Goal: Task Accomplishment & Management: Complete application form

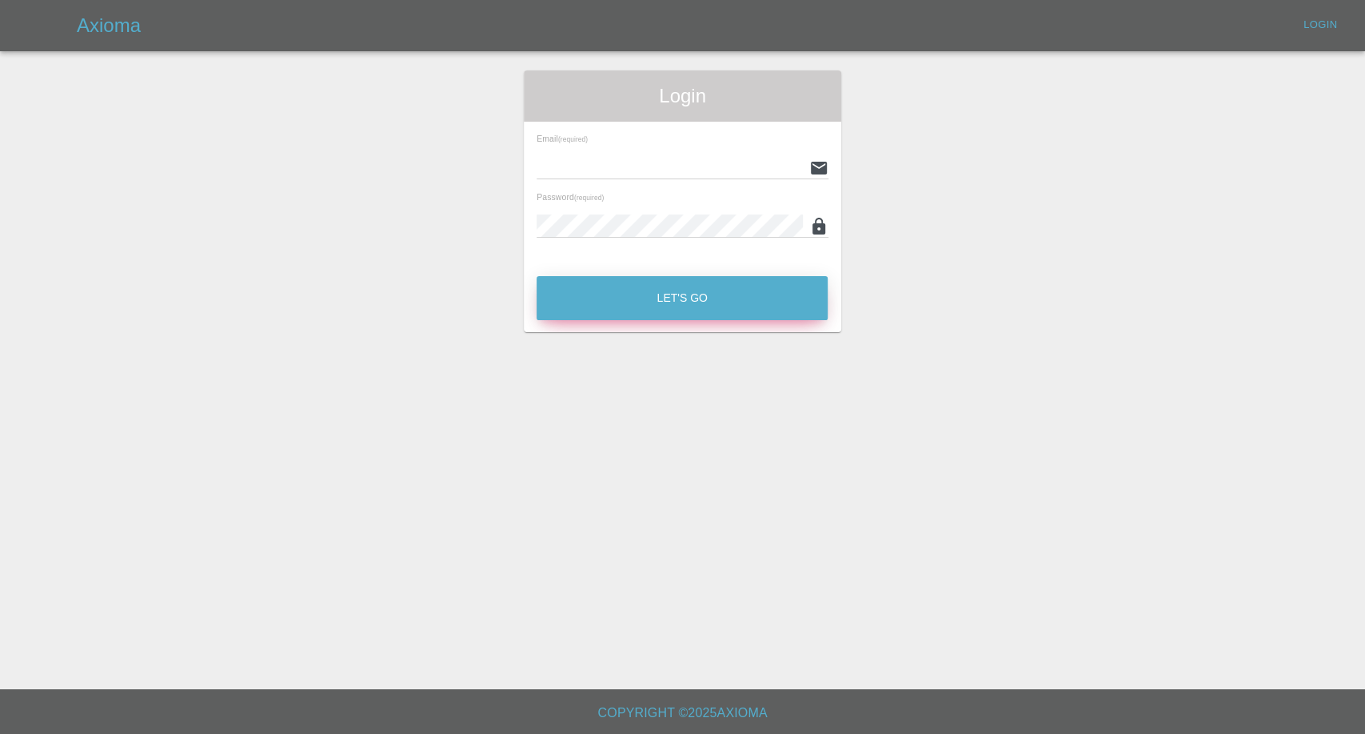
type input "[EMAIL_ADDRESS][DOMAIN_NAME]"
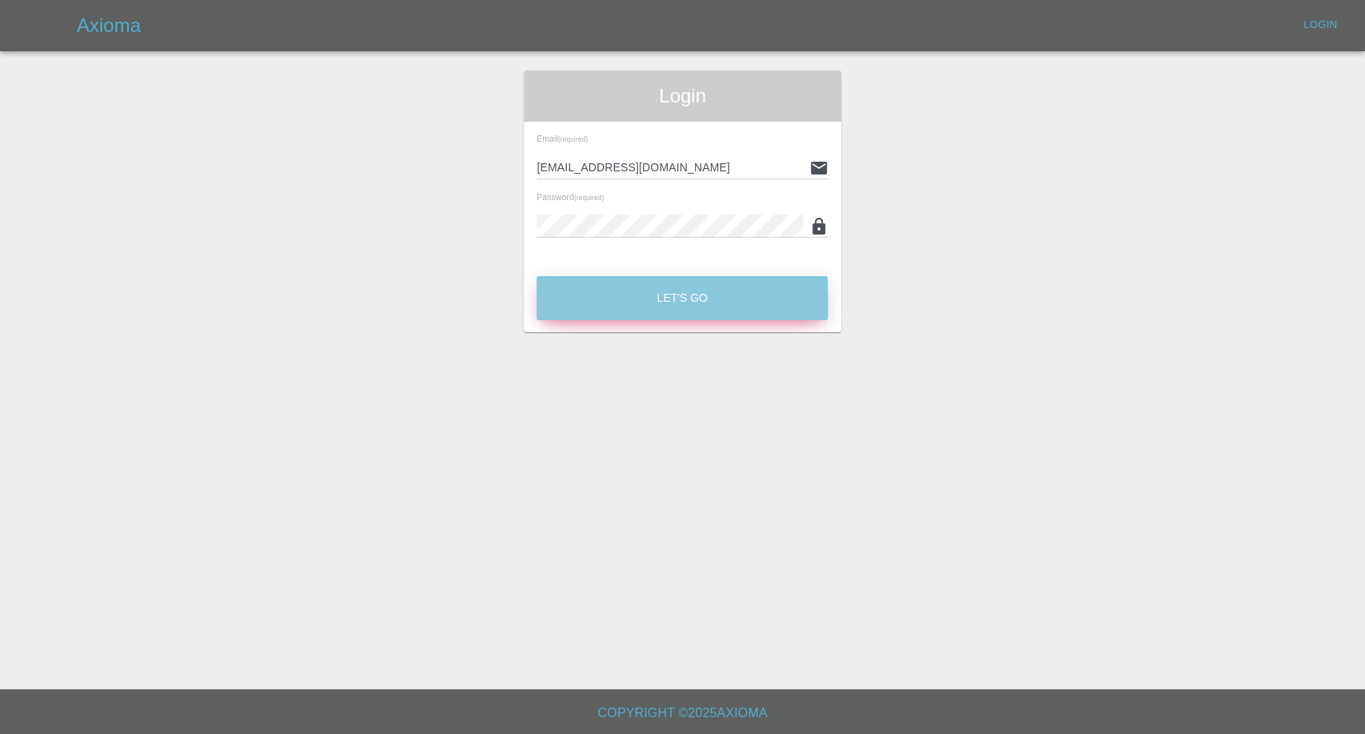
click at [618, 286] on button "Let's Go" at bounding box center [682, 298] width 291 height 44
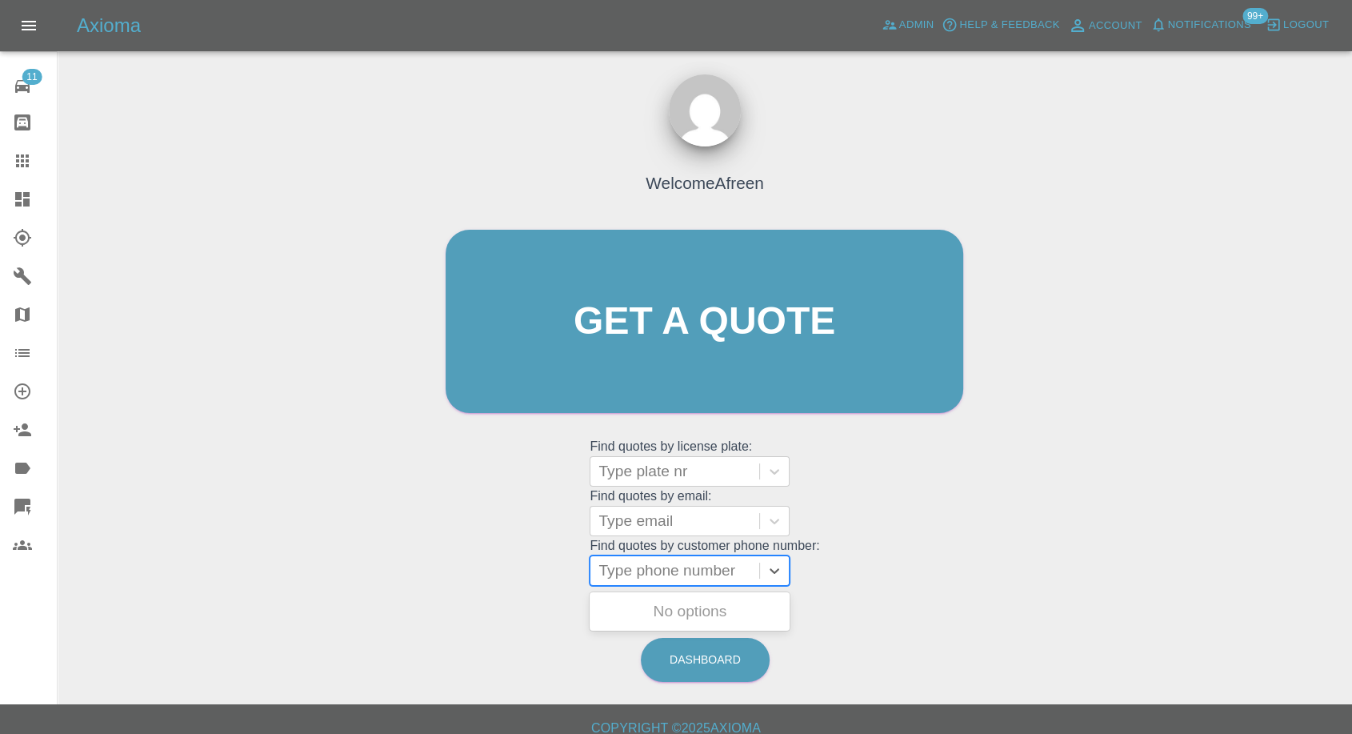
click at [671, 332] on div at bounding box center [674, 570] width 153 height 22
paste input "07818175042"
type input "07818175042"
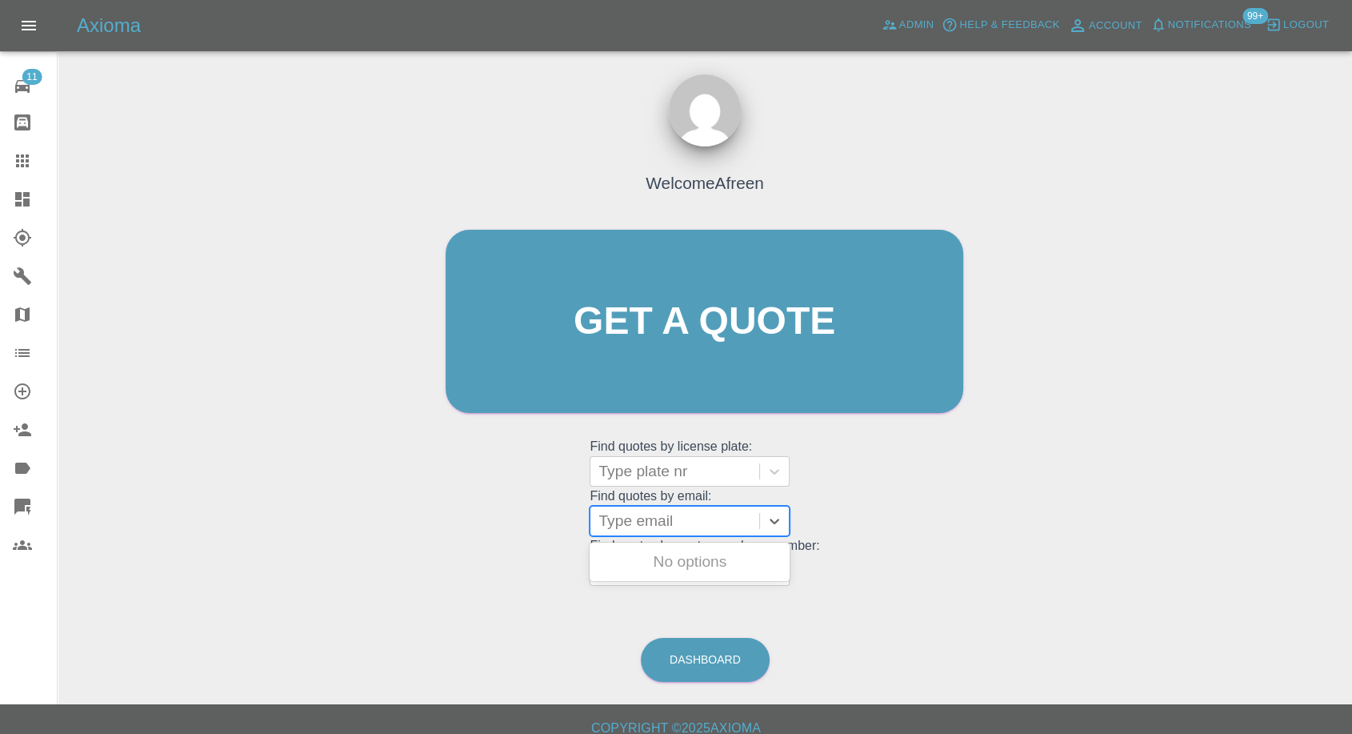
click at [676, 332] on div at bounding box center [674, 521] width 153 height 22
paste input "[PERSON_NAME][EMAIL_ADDRESS][DOMAIN_NAME]"
type input "[PERSON_NAME][EMAIL_ADDRESS][DOMAIN_NAME]"
click at [687, 332] on div "WL66FXB, Fnol" at bounding box center [690, 562] width 200 height 32
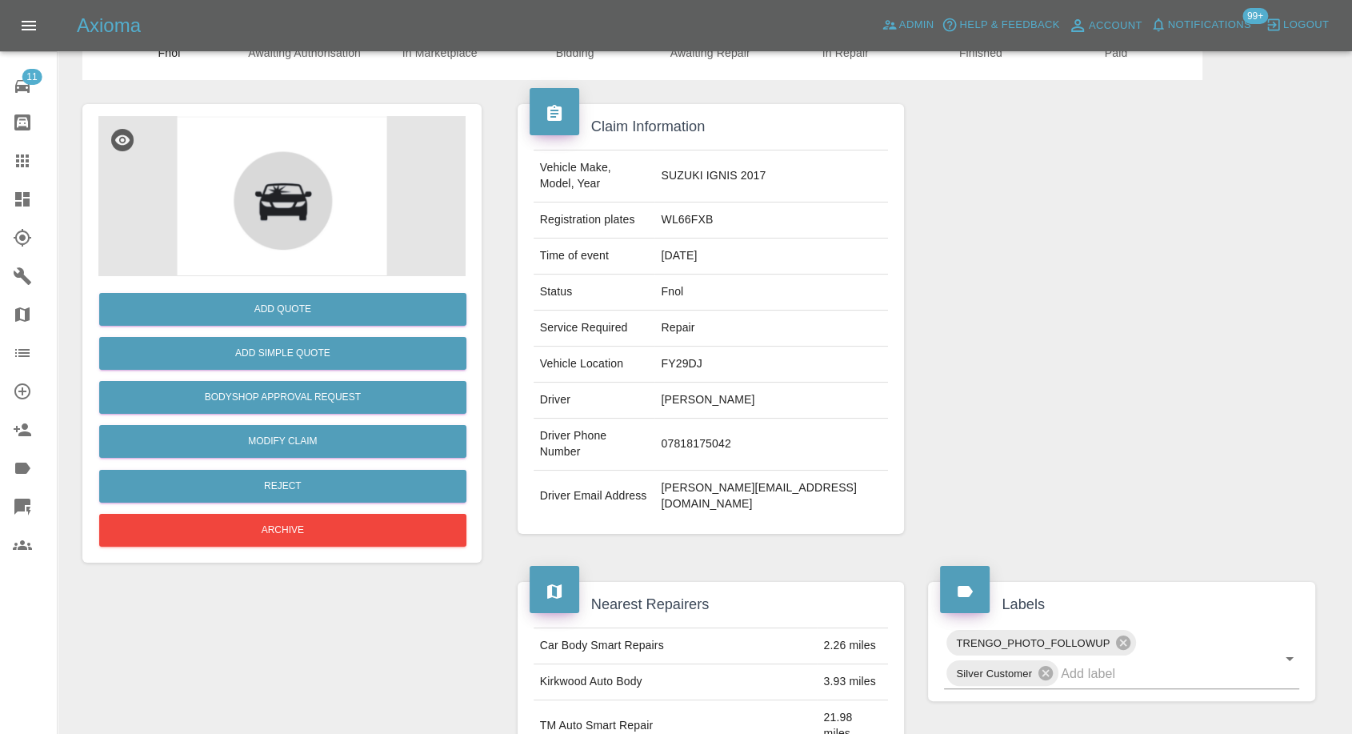
scroll to position [89, 0]
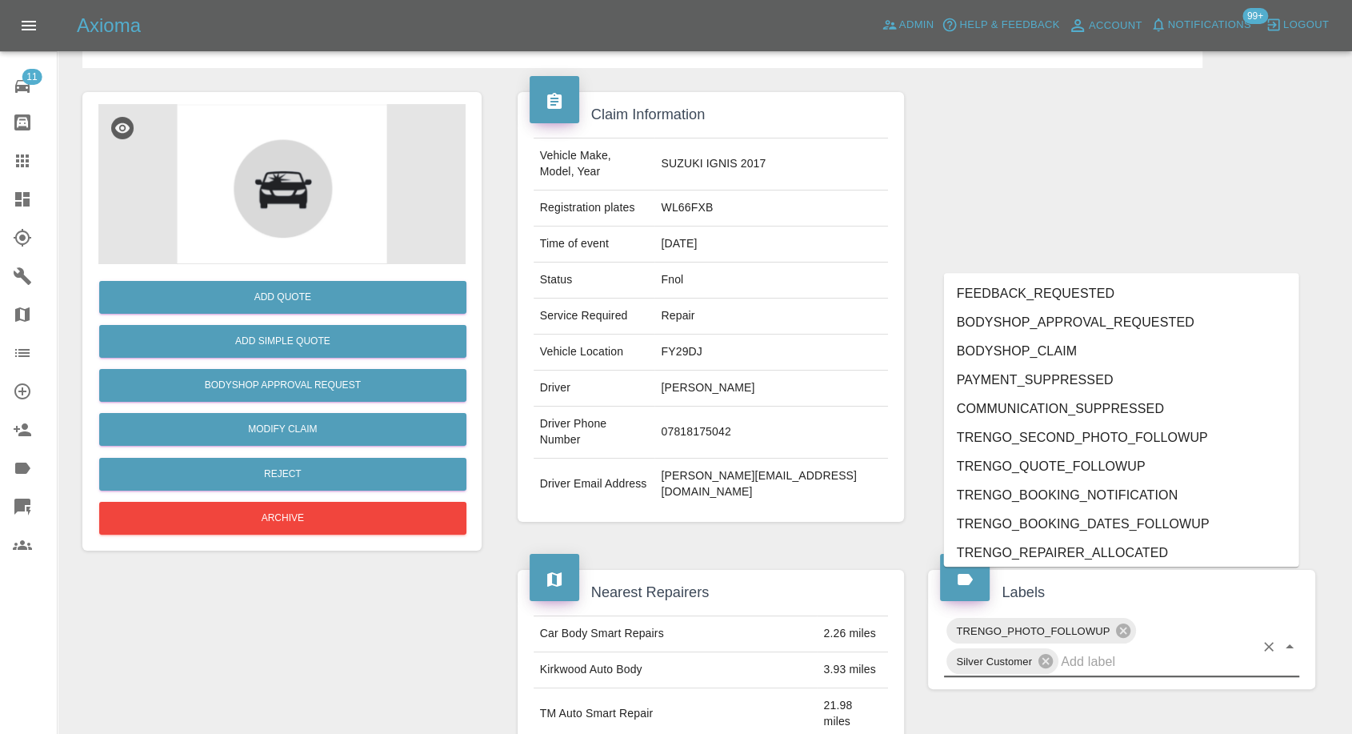
click at [1081, 332] on input "text" at bounding box center [1158, 661] width 194 height 25
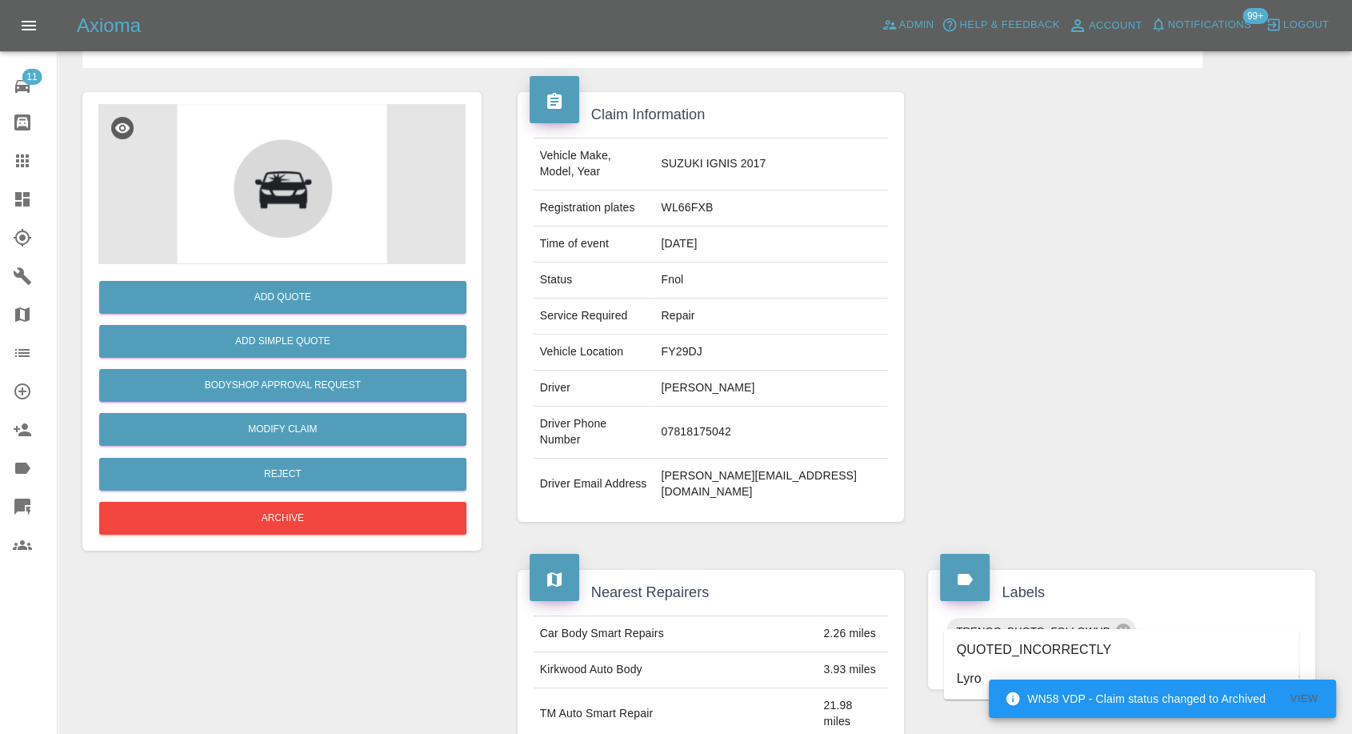
type input "lyr"
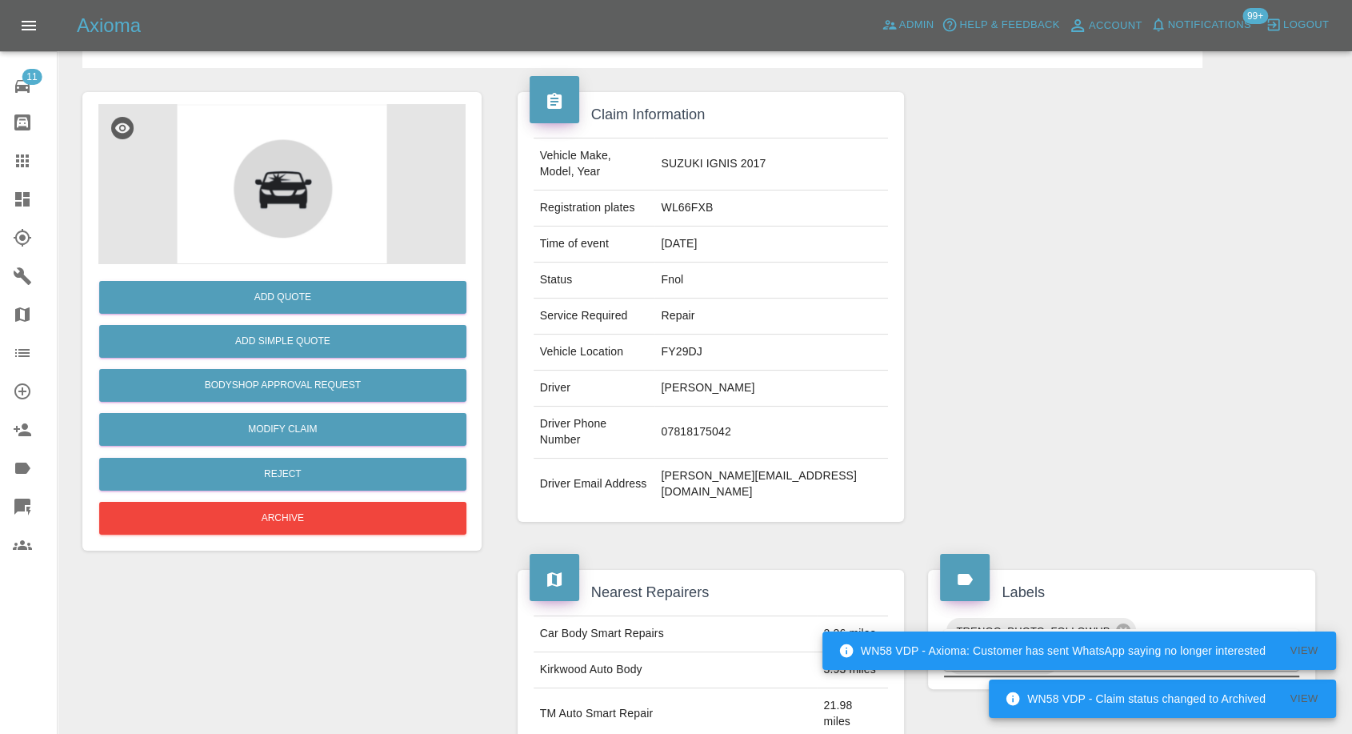
scroll to position [444, 0]
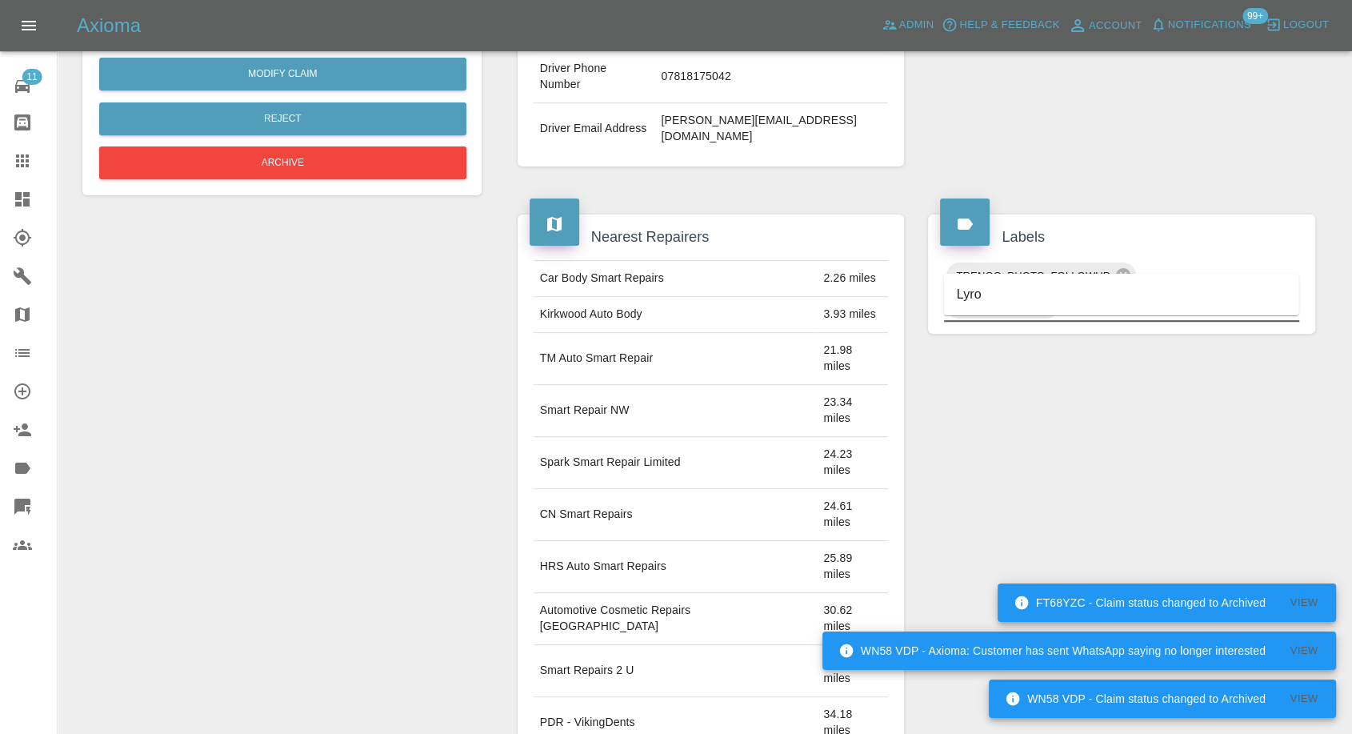
click at [1028, 298] on li "Lyro" at bounding box center [1121, 294] width 355 height 29
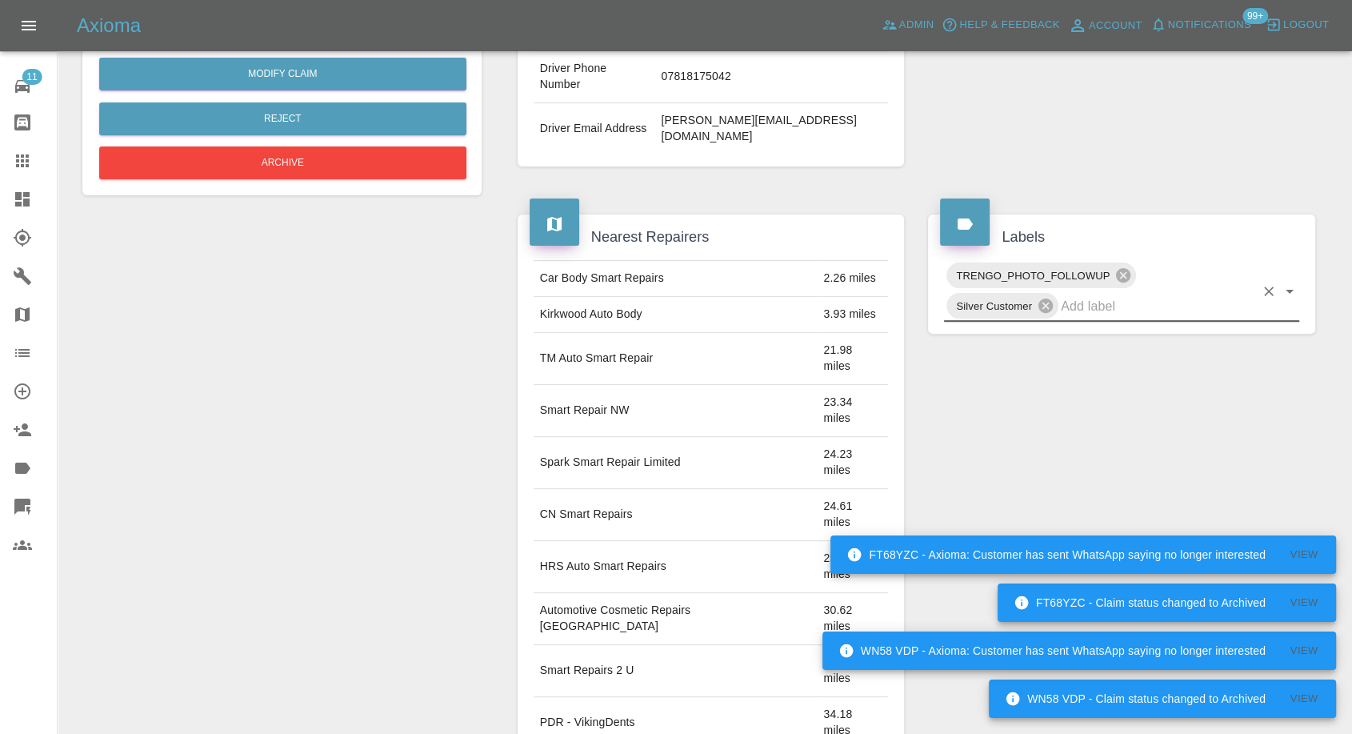
scroll to position [266, 0]
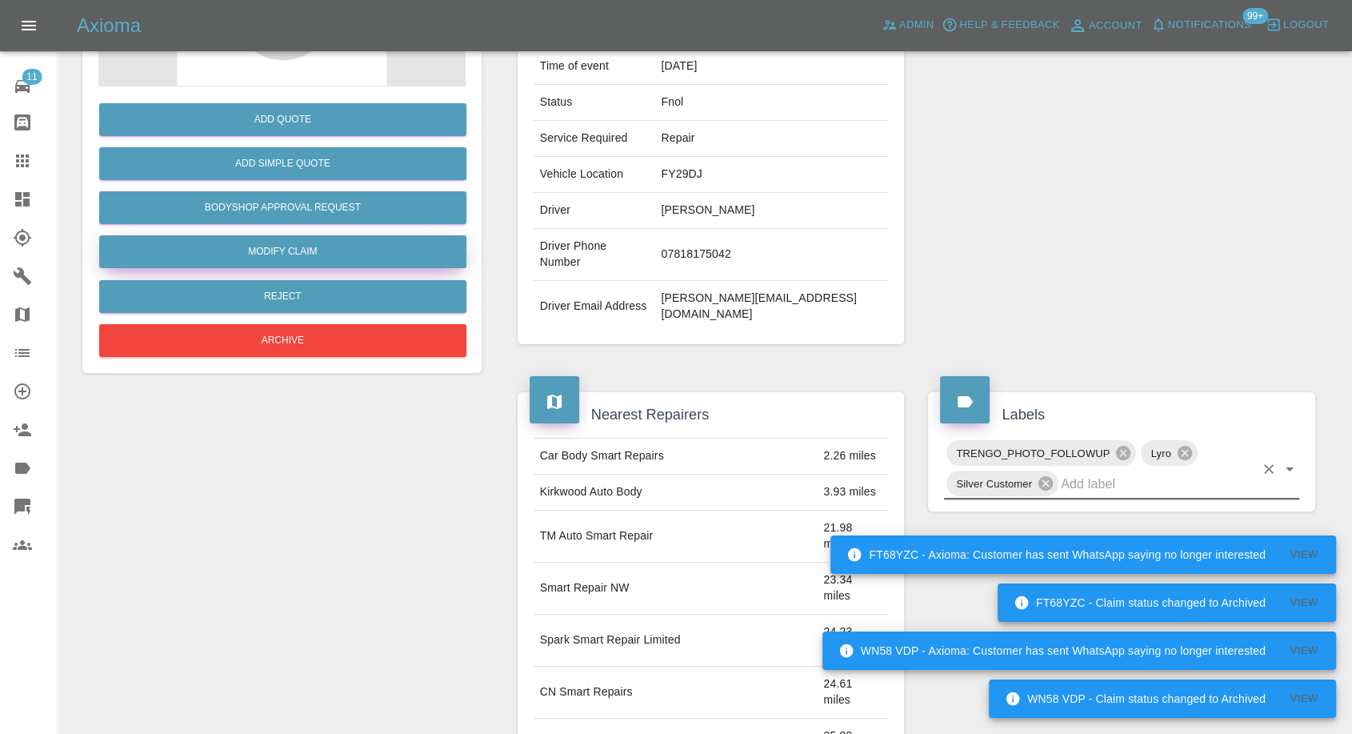
click at [304, 246] on link "Modify Claim" at bounding box center [282, 251] width 367 height 33
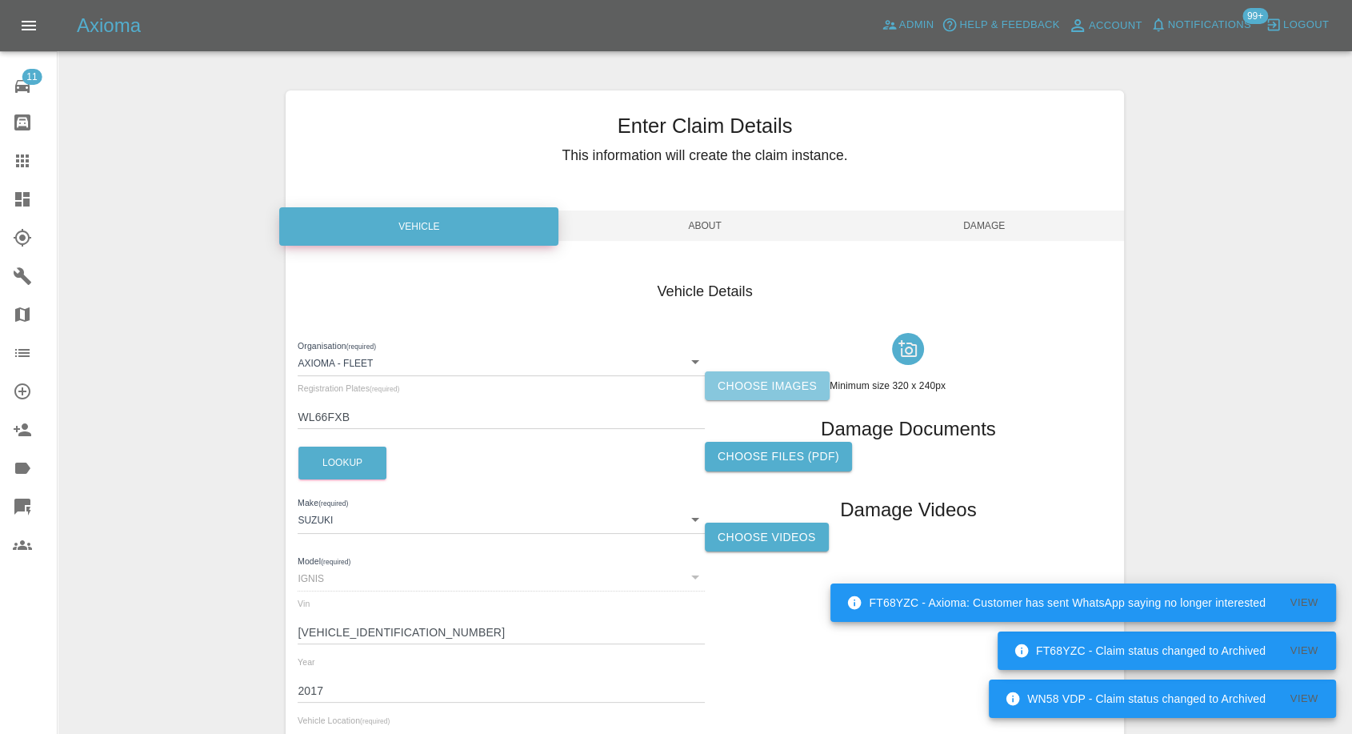
click at [774, 332] on label "Choose images" at bounding box center [767, 386] width 125 height 30
click at [0, 0] on input "Choose images" at bounding box center [0, 0] width 0 height 0
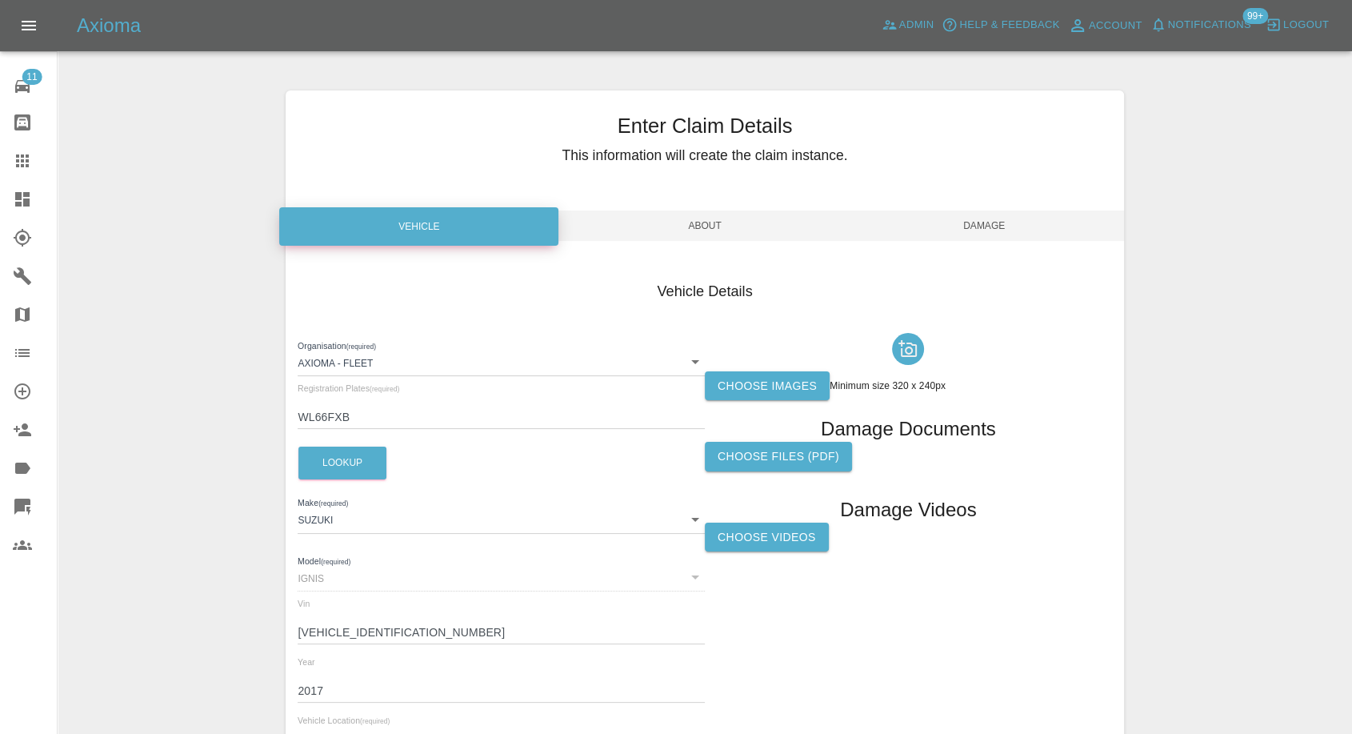
click at [755, 332] on label "Choose images" at bounding box center [767, 386] width 125 height 30
click at [0, 0] on input "Choose images" at bounding box center [0, 0] width 0 height 0
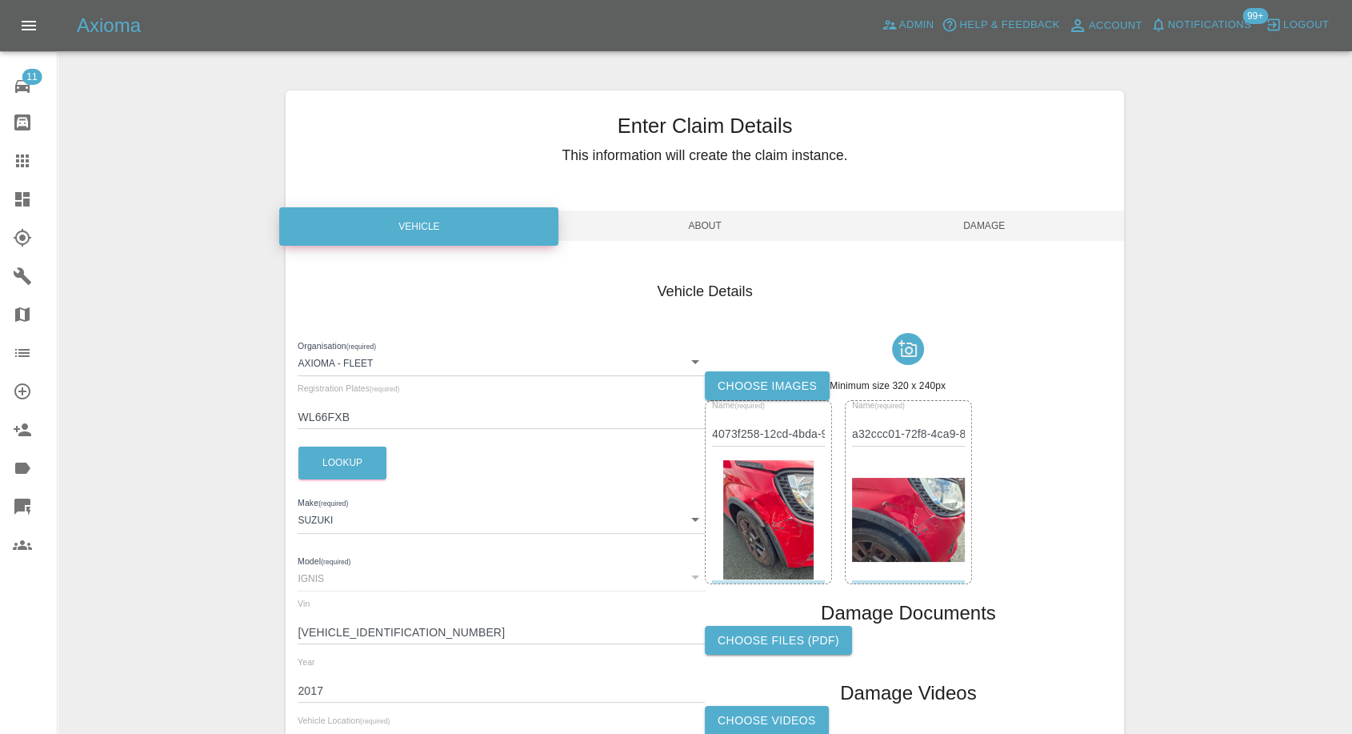
click at [999, 219] on span "Damage" at bounding box center [984, 225] width 279 height 30
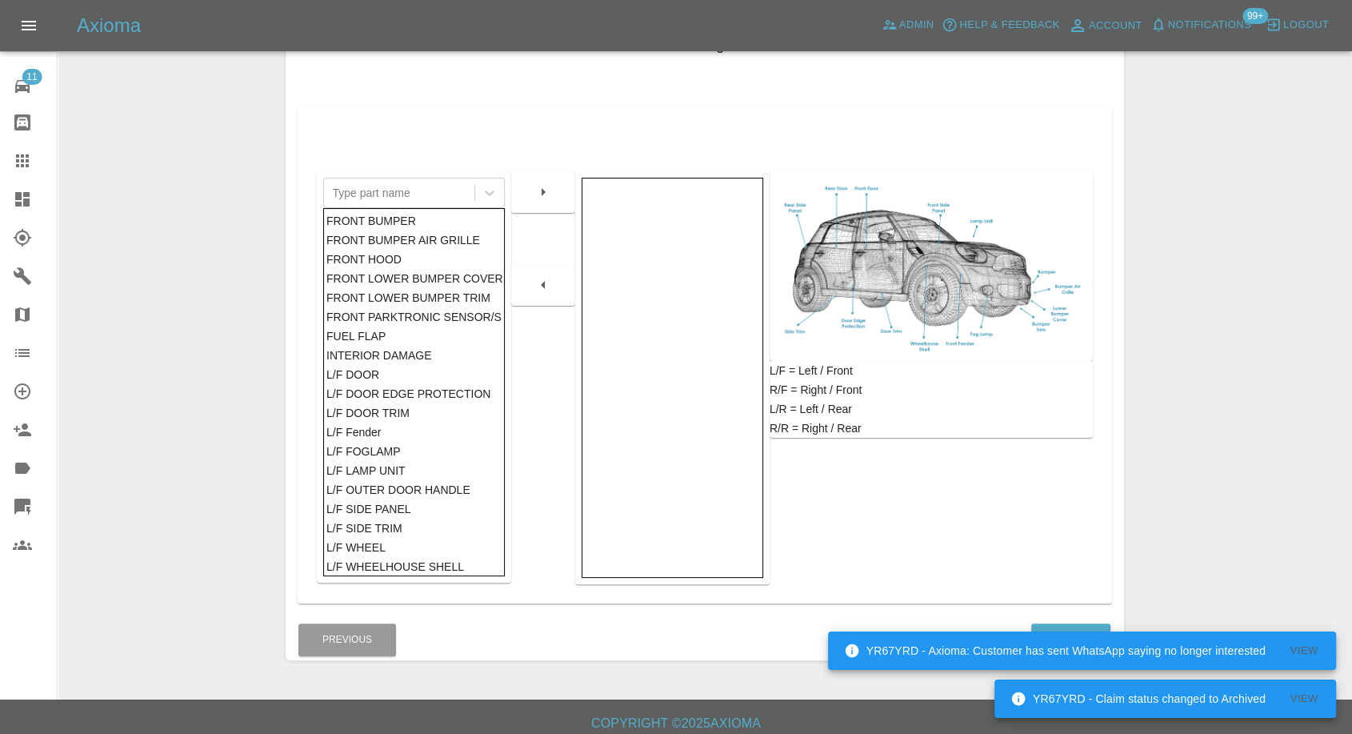
scroll to position [256, 0]
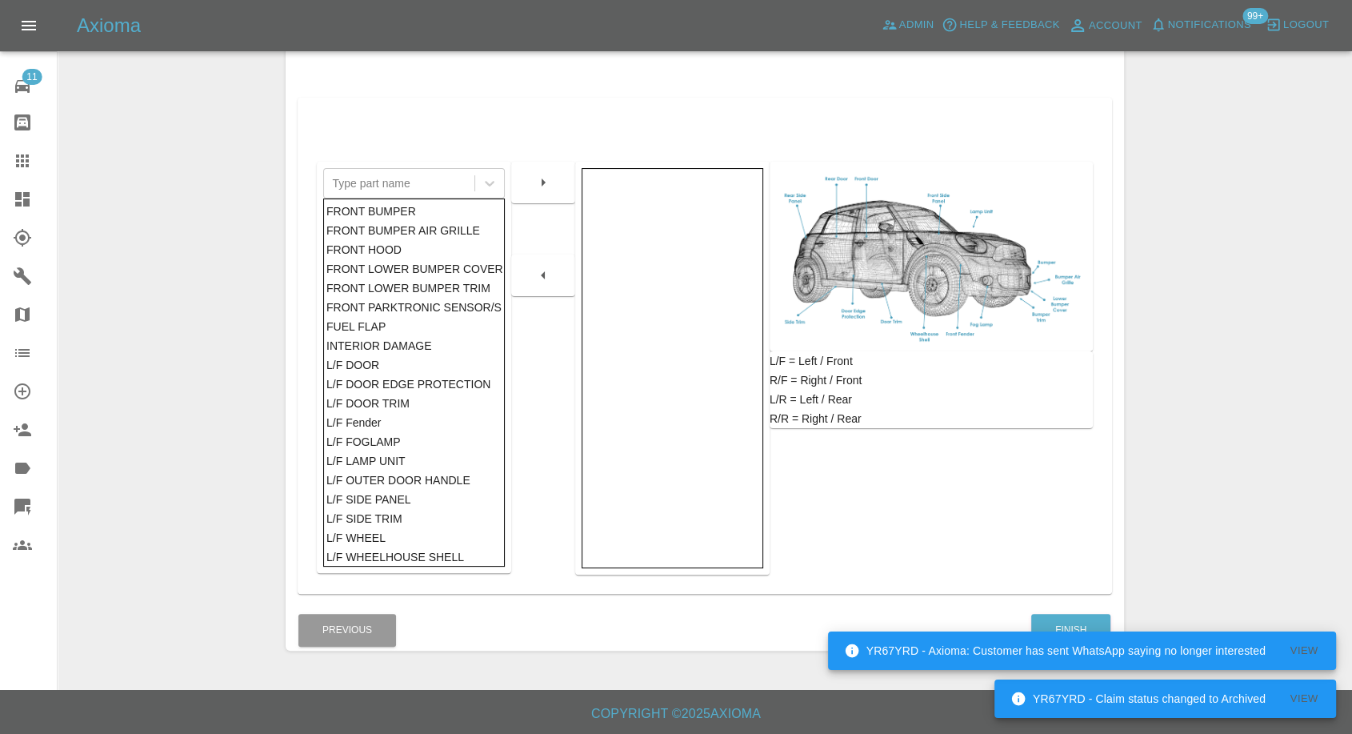
click at [1066, 332] on div "YR67YRD - Axioma: Customer has sent WhatsApp saying no longer interested View" at bounding box center [1082, 650] width 508 height 48
click at [1069, 332] on button "Finish" at bounding box center [1070, 630] width 79 height 33
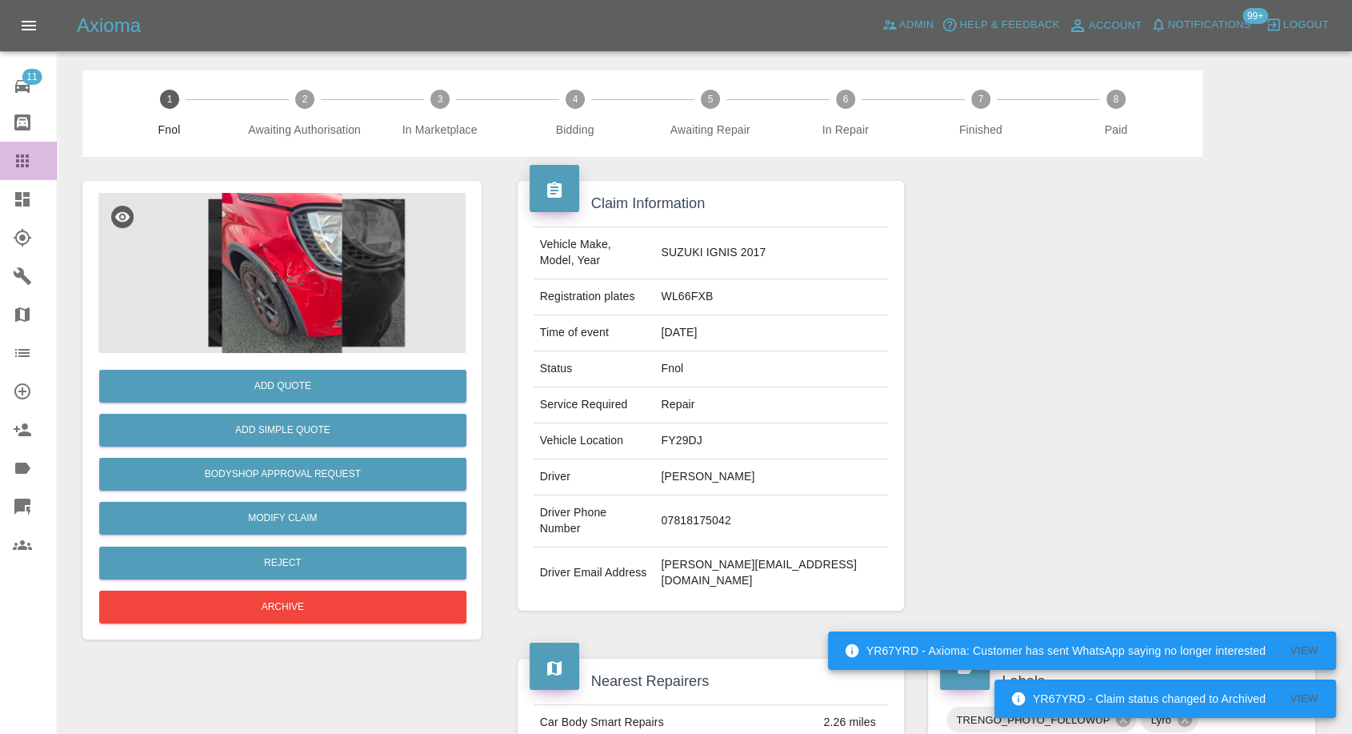
click at [23, 154] on icon at bounding box center [22, 160] width 19 height 19
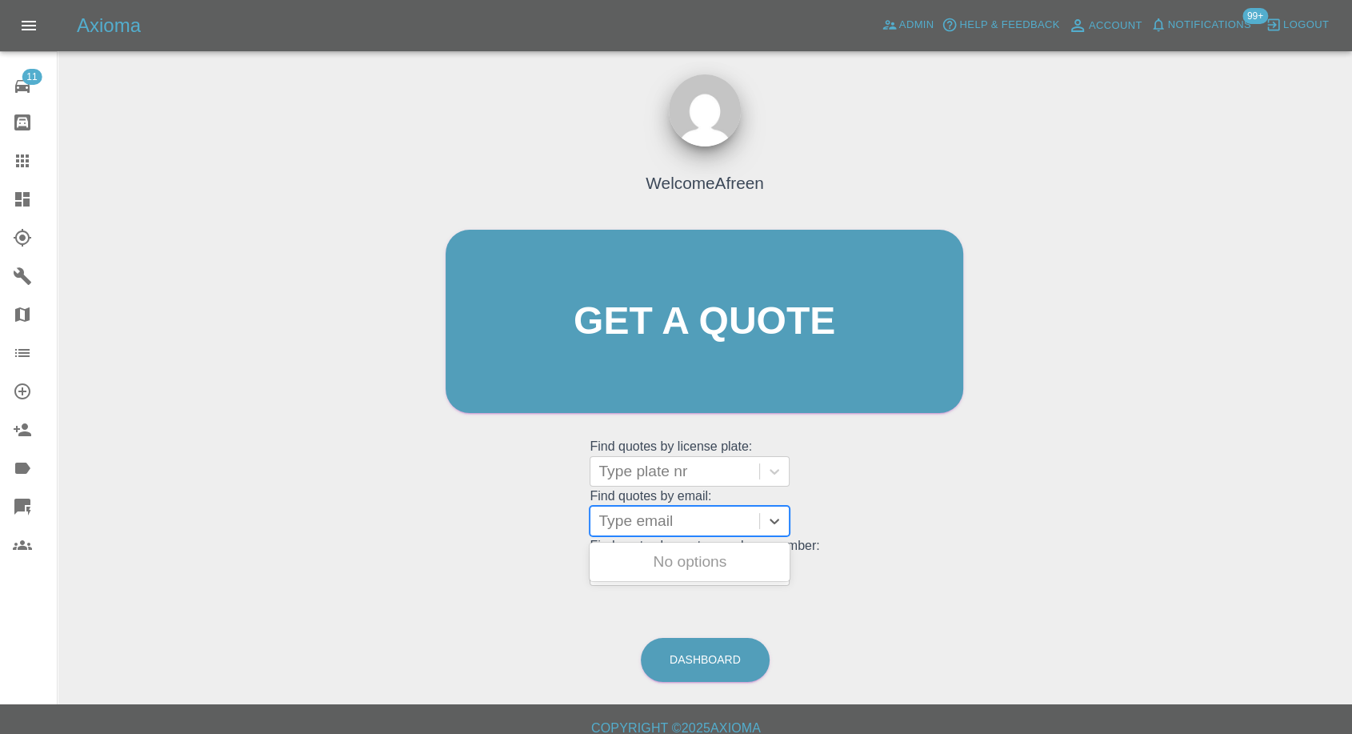
click at [631, 332] on div at bounding box center [674, 521] width 153 height 22
paste input "[EMAIL_ADDRESS][DOMAIN_NAME]"
type input "[EMAIL_ADDRESS][DOMAIN_NAME]"
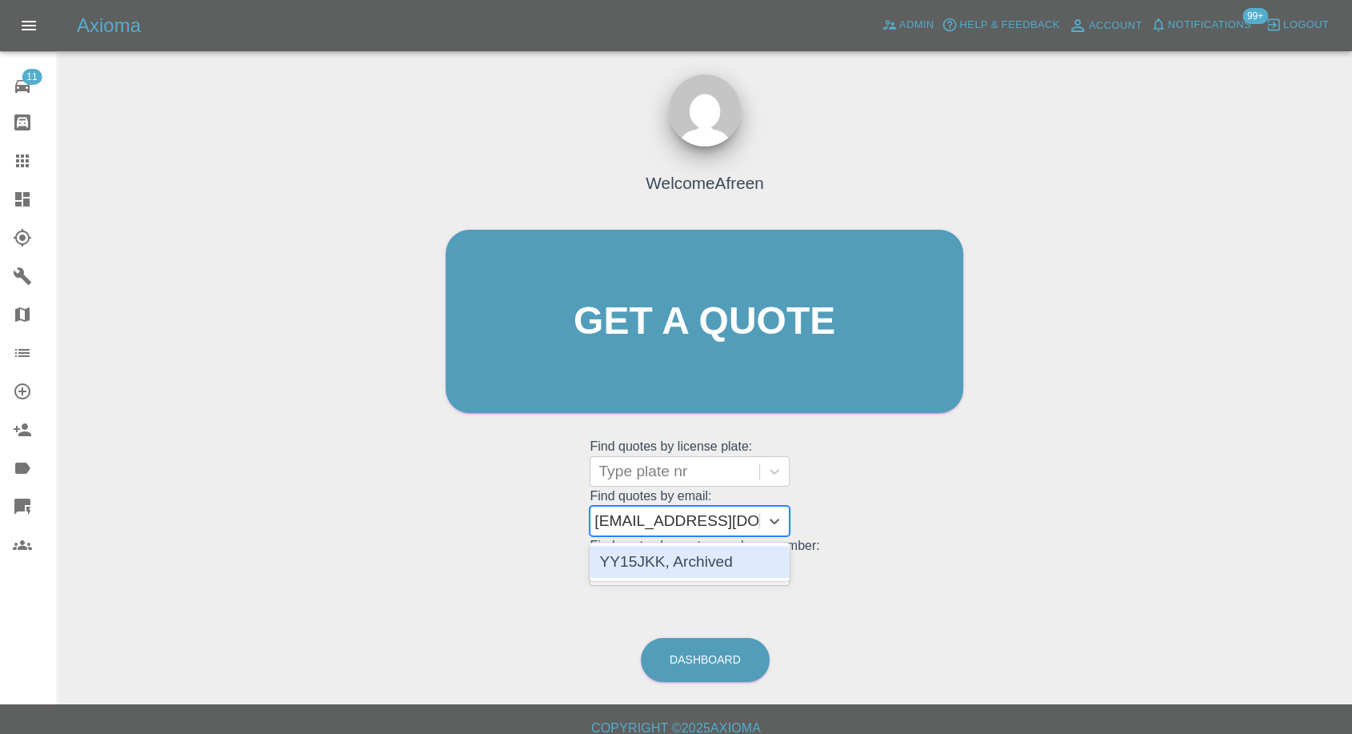
click at [661, 332] on div "YY15JKK, Archived" at bounding box center [690, 562] width 200 height 32
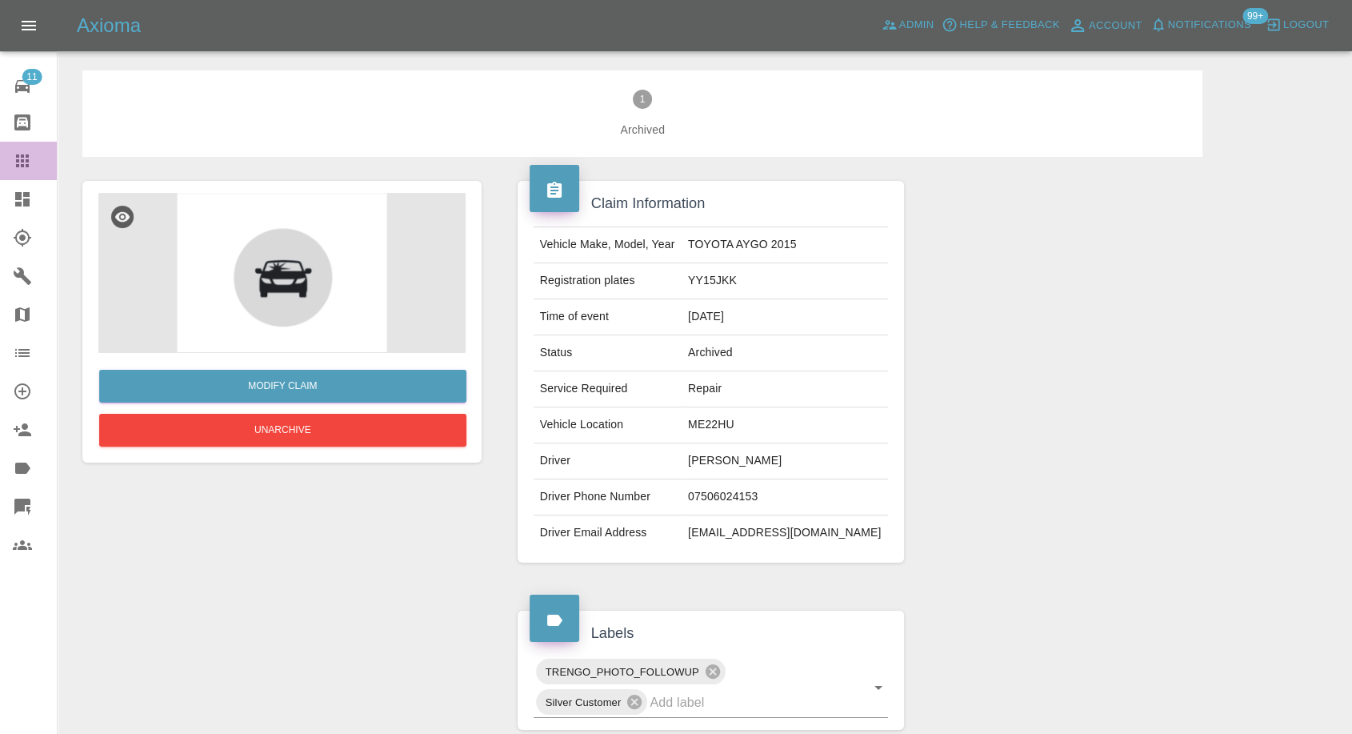
click at [0, 163] on link "Claims" at bounding box center [28, 161] width 57 height 38
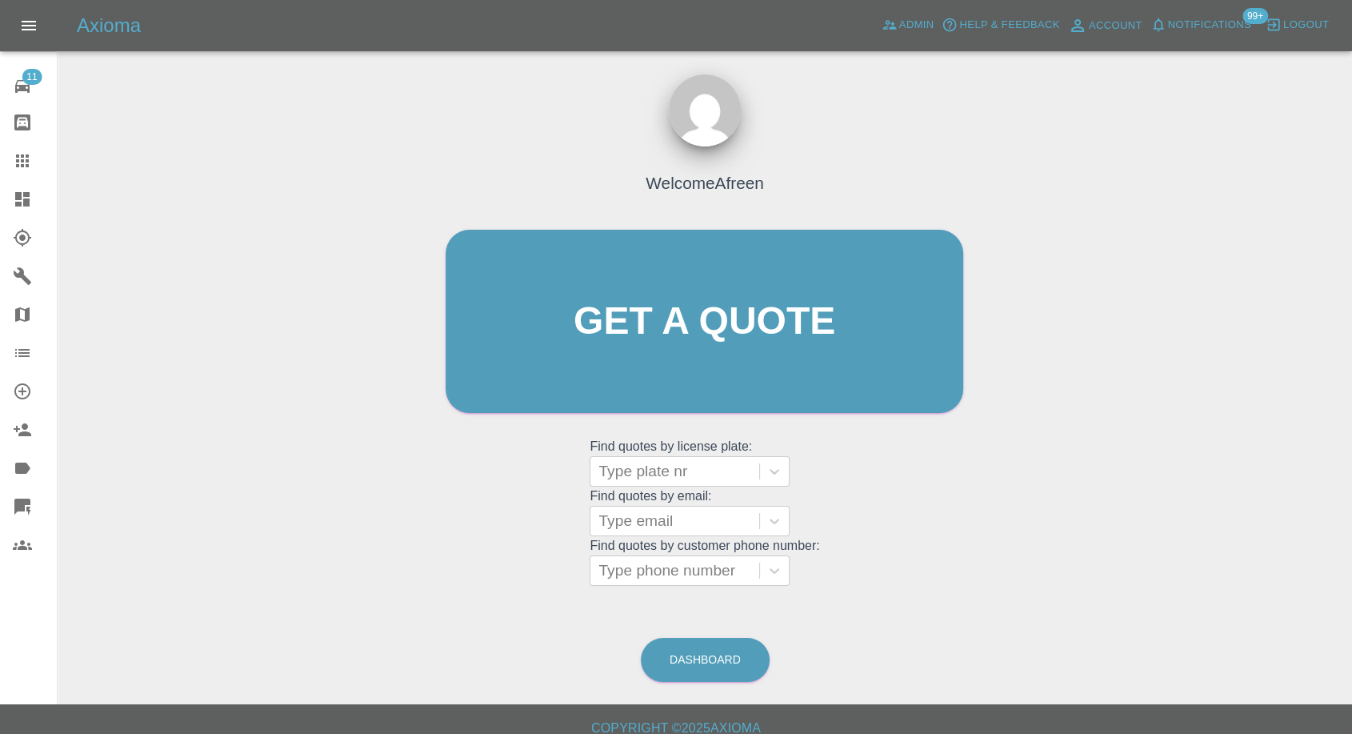
click at [12, 162] on link "Claims" at bounding box center [28, 161] width 57 height 38
click at [650, 332] on div at bounding box center [674, 570] width 153 height 22
paste input "07485 031093"
click at [644, 332] on input "07485 031093" at bounding box center [649, 570] width 102 height 19
type input "07485031093"
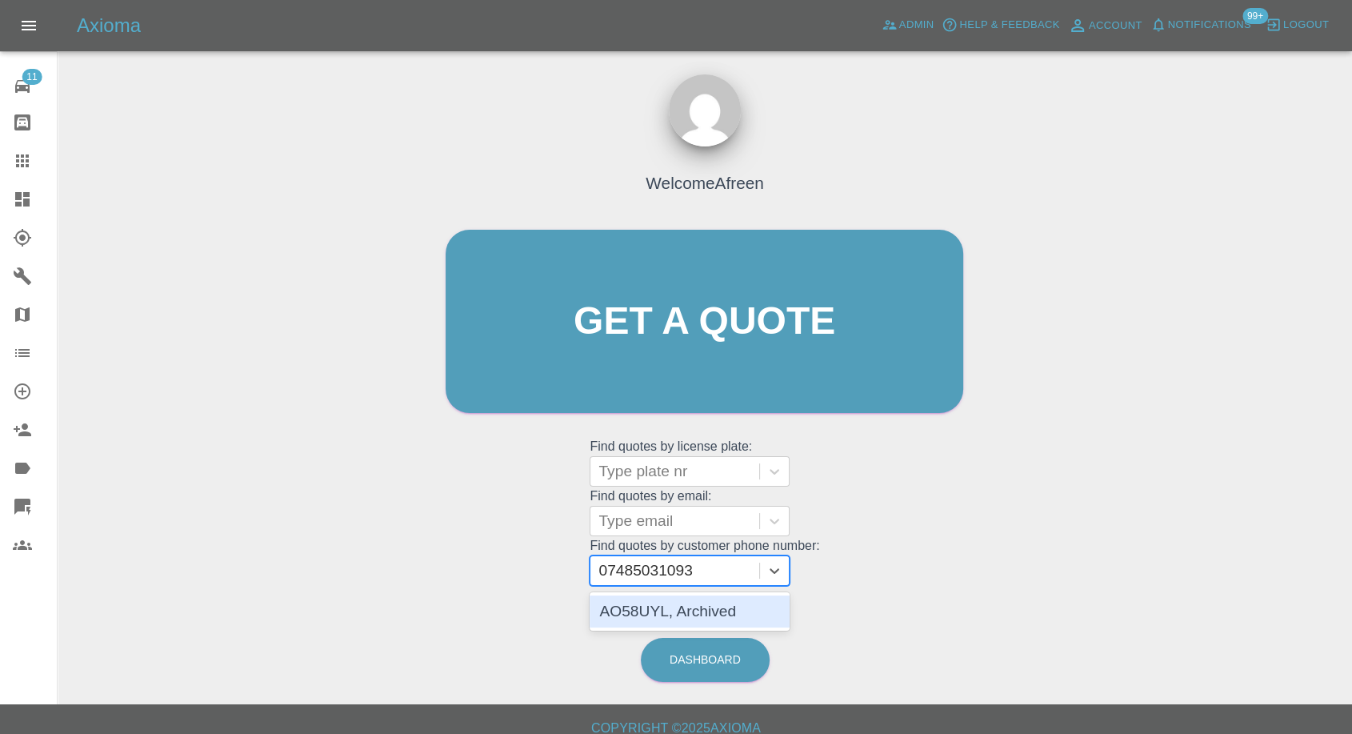
click at [717, 332] on div "AO58UYL, Archived" at bounding box center [690, 611] width 200 height 32
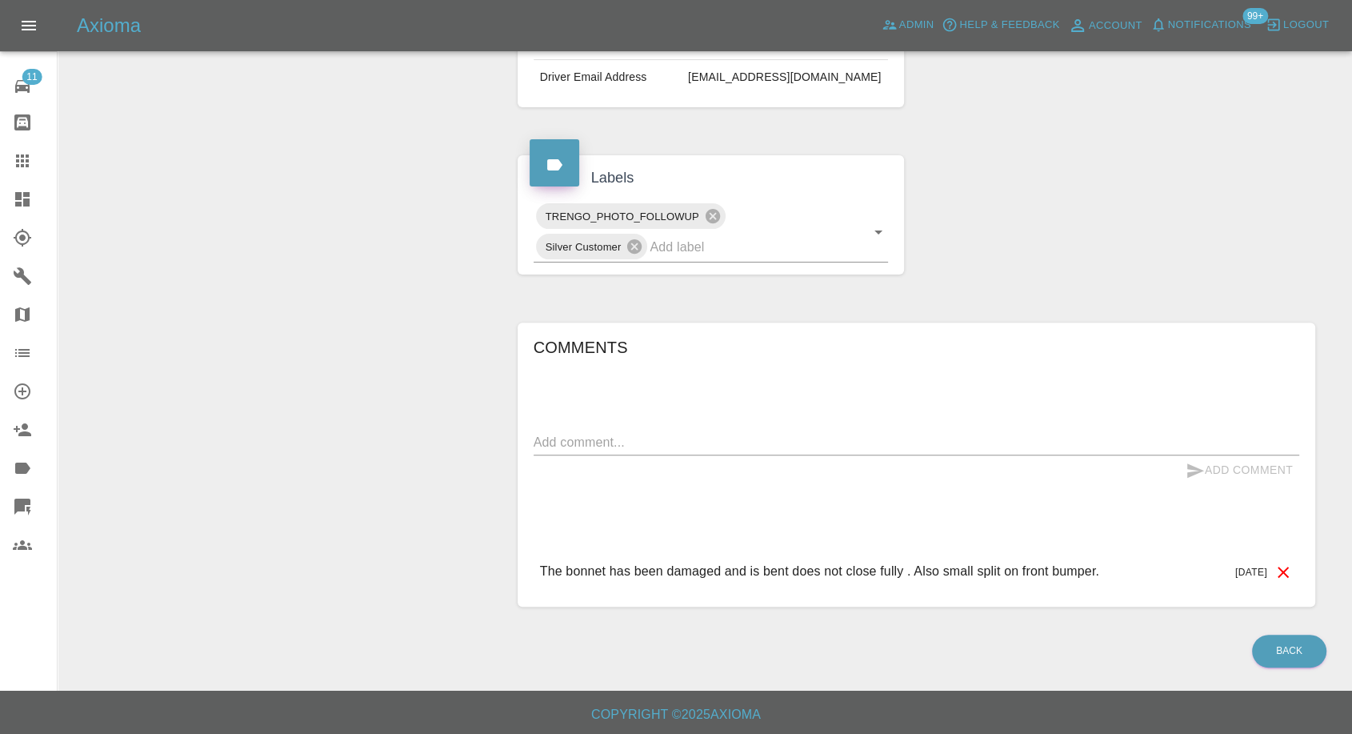
scroll to position [457, 0]
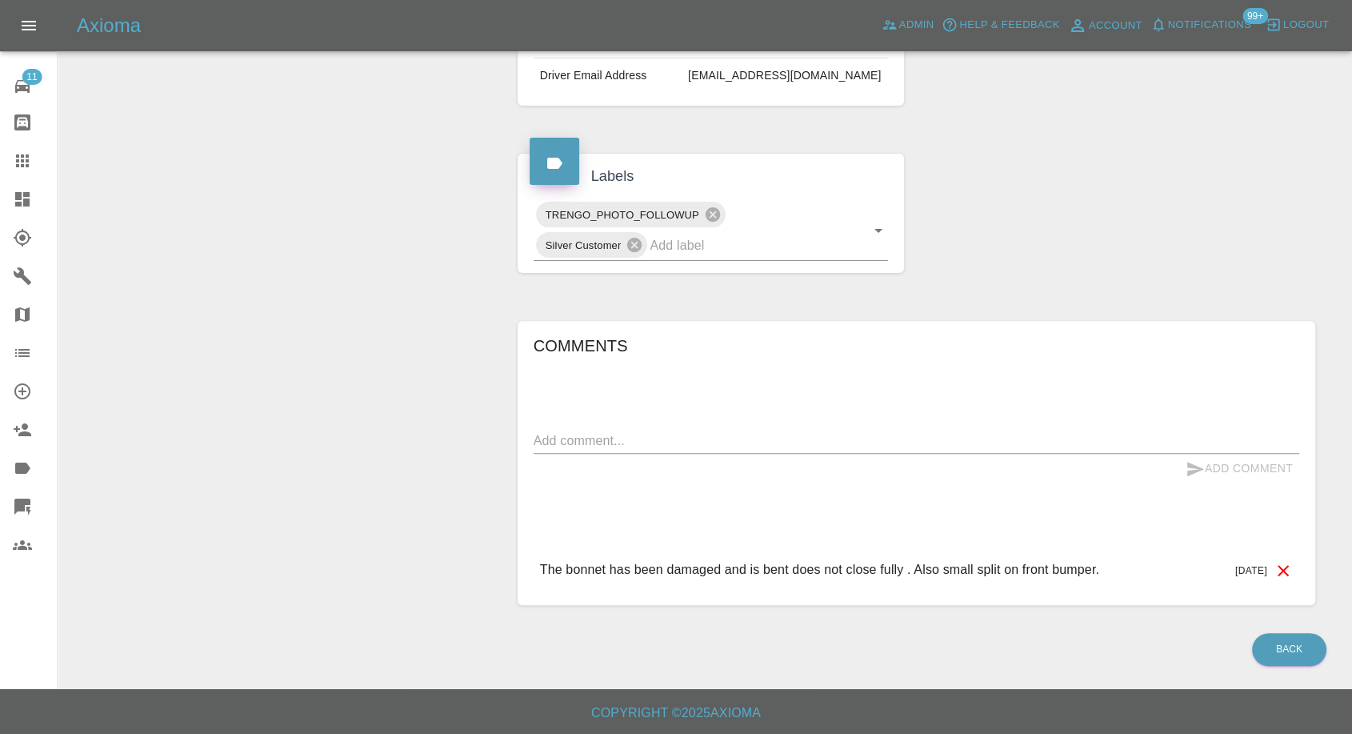
drag, startPoint x: 15, startPoint y: 158, endPoint x: 235, endPoint y: 290, distance: 256.1
click at [15, 158] on icon at bounding box center [22, 160] width 19 height 19
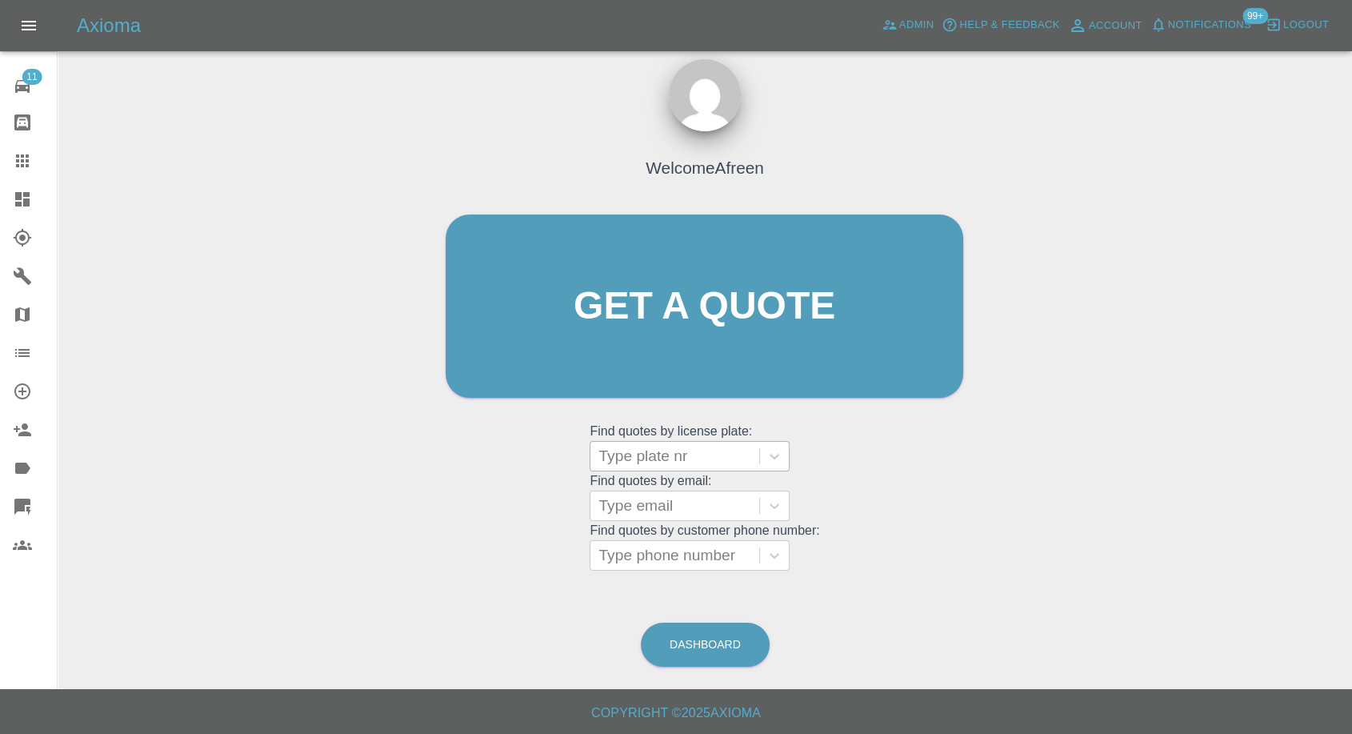
scroll to position [14, 0]
click at [647, 332] on div at bounding box center [674, 506] width 153 height 22
paste input "[EMAIL_ADDRESS][DOMAIN_NAME]"
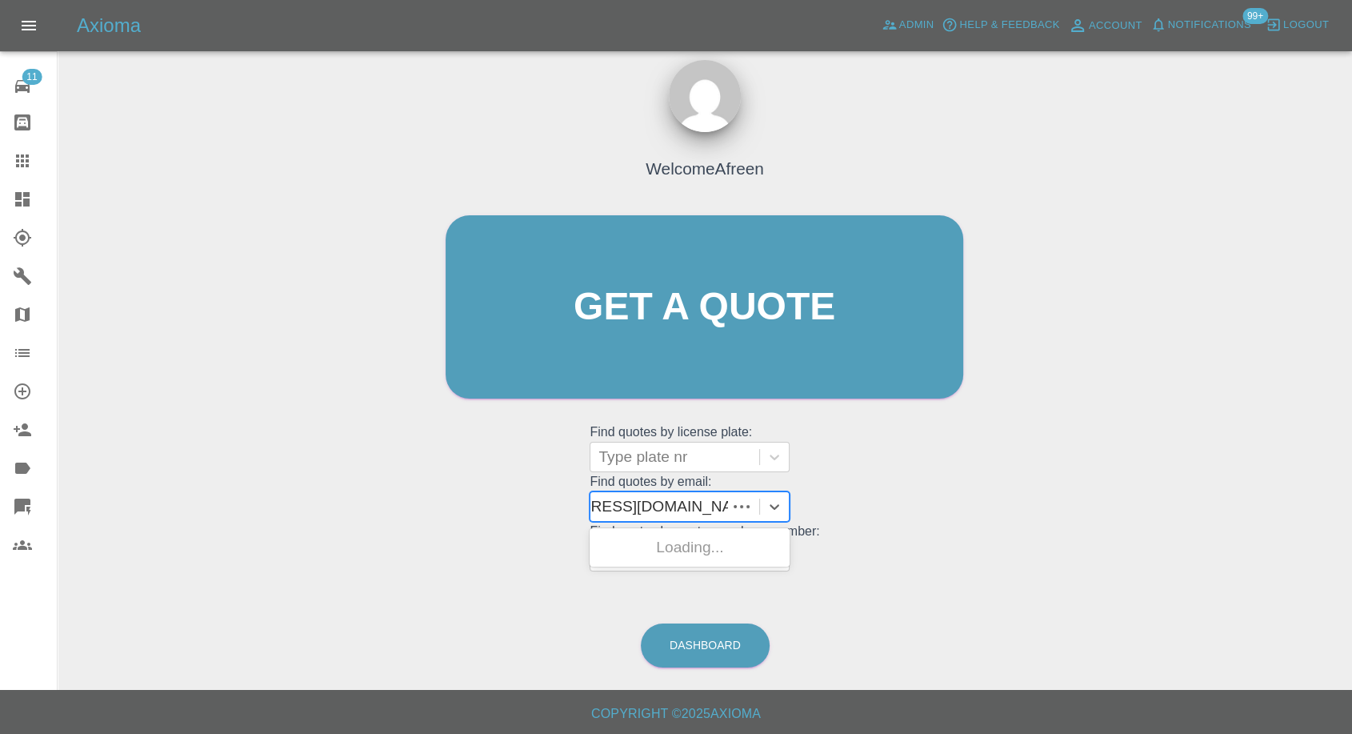
scroll to position [0, 78]
type input "[EMAIL_ADDRESS][DOMAIN_NAME]"
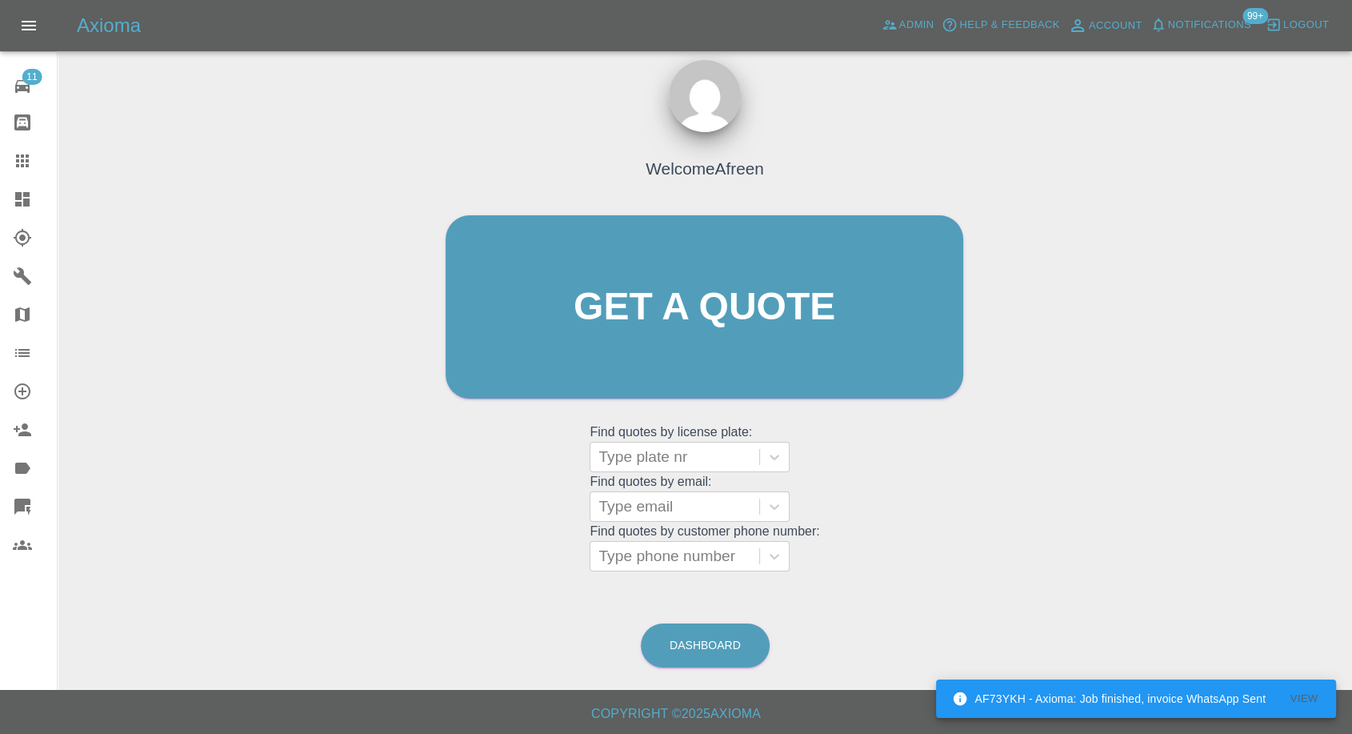
scroll to position [0, 0]
click at [658, 332] on div at bounding box center [674, 457] width 153 height 22
click at [648, 332] on div at bounding box center [674, 556] width 153 height 22
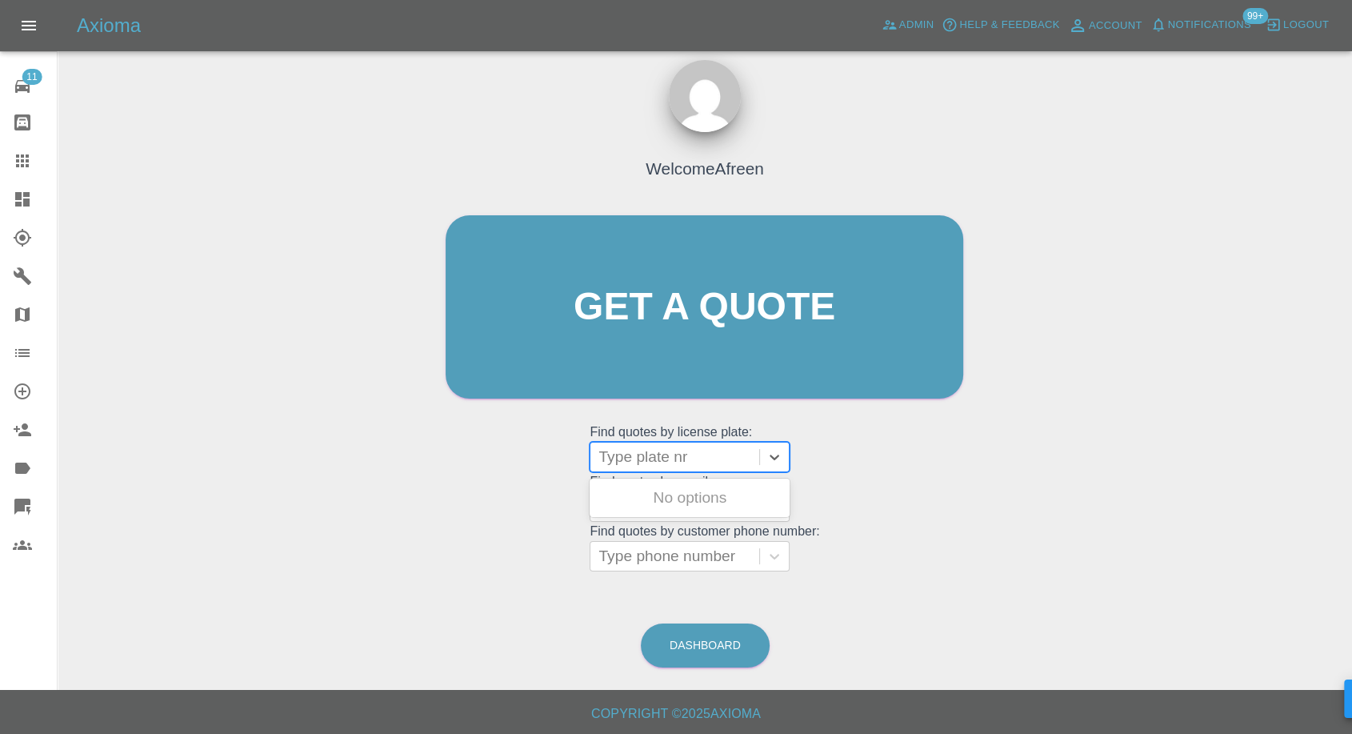
click at [659, 332] on div at bounding box center [674, 457] width 153 height 22
paste input "Wil 3209"
type input "Wil 3209"
click at [670, 332] on div "WIL 3209, Fnol" at bounding box center [690, 498] width 200 height 32
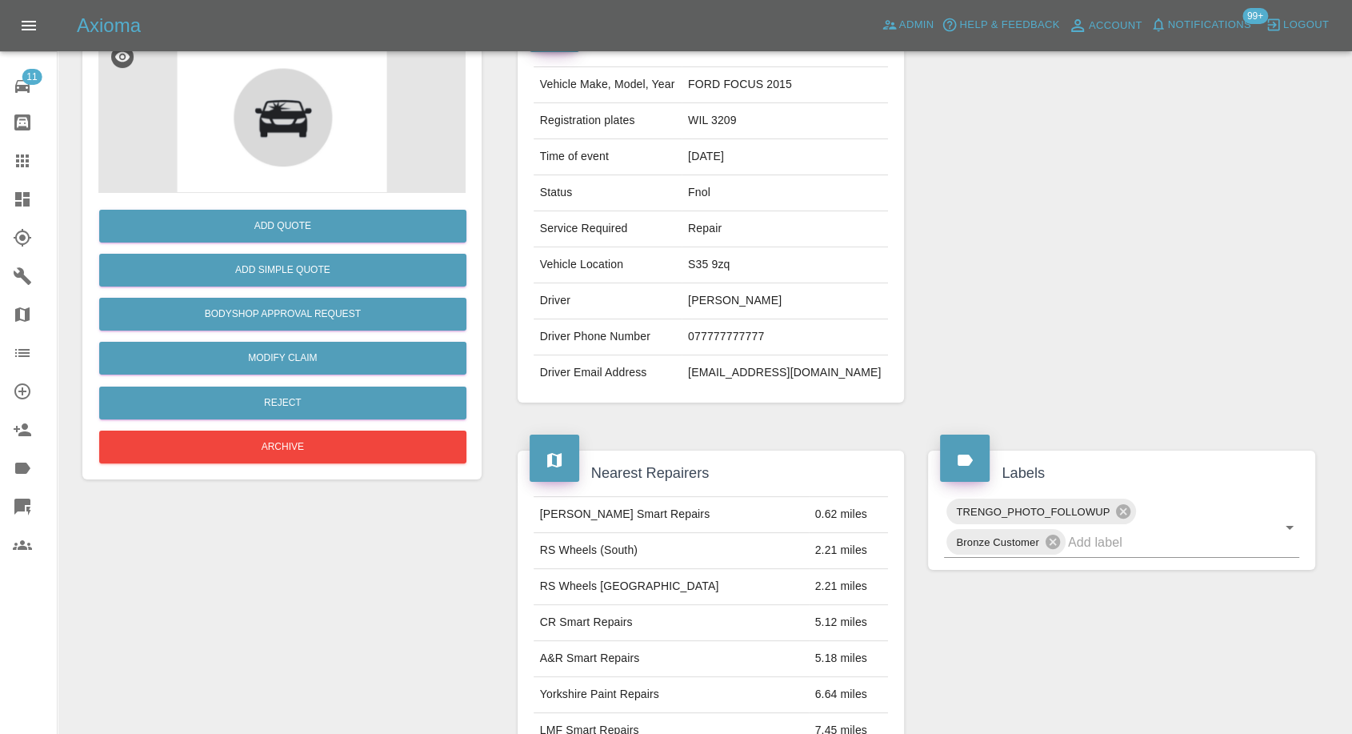
scroll to position [178, 0]
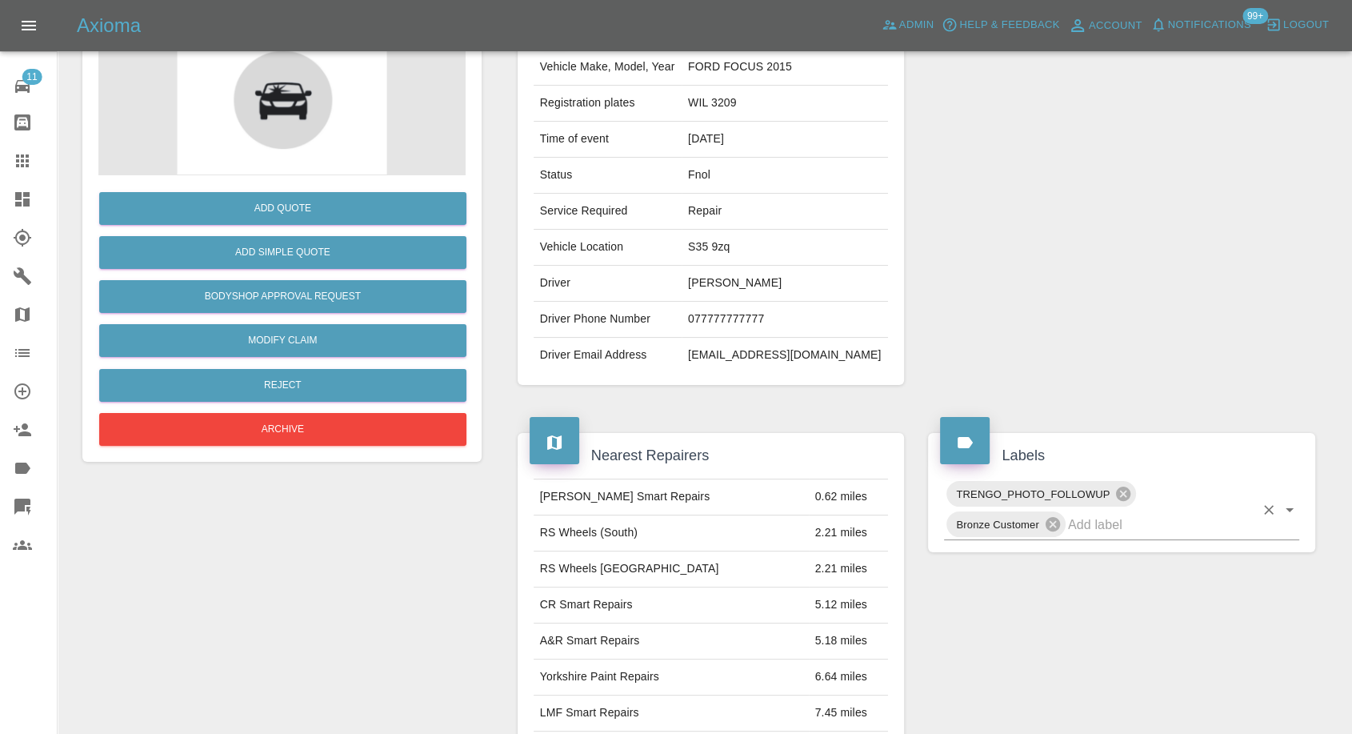
click at [1133, 332] on input "text" at bounding box center [1161, 524] width 186 height 25
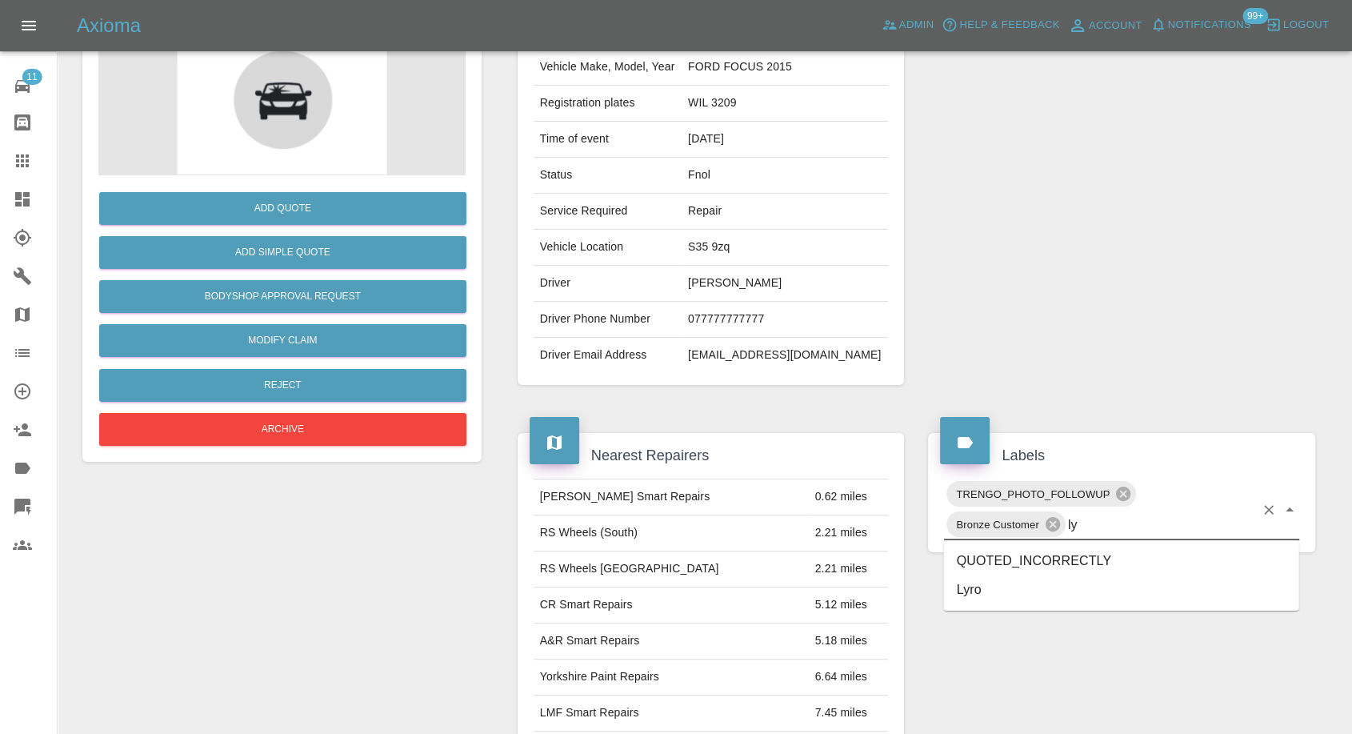
type input "lyr"
click at [993, 332] on li "Lyro" at bounding box center [1121, 560] width 355 height 29
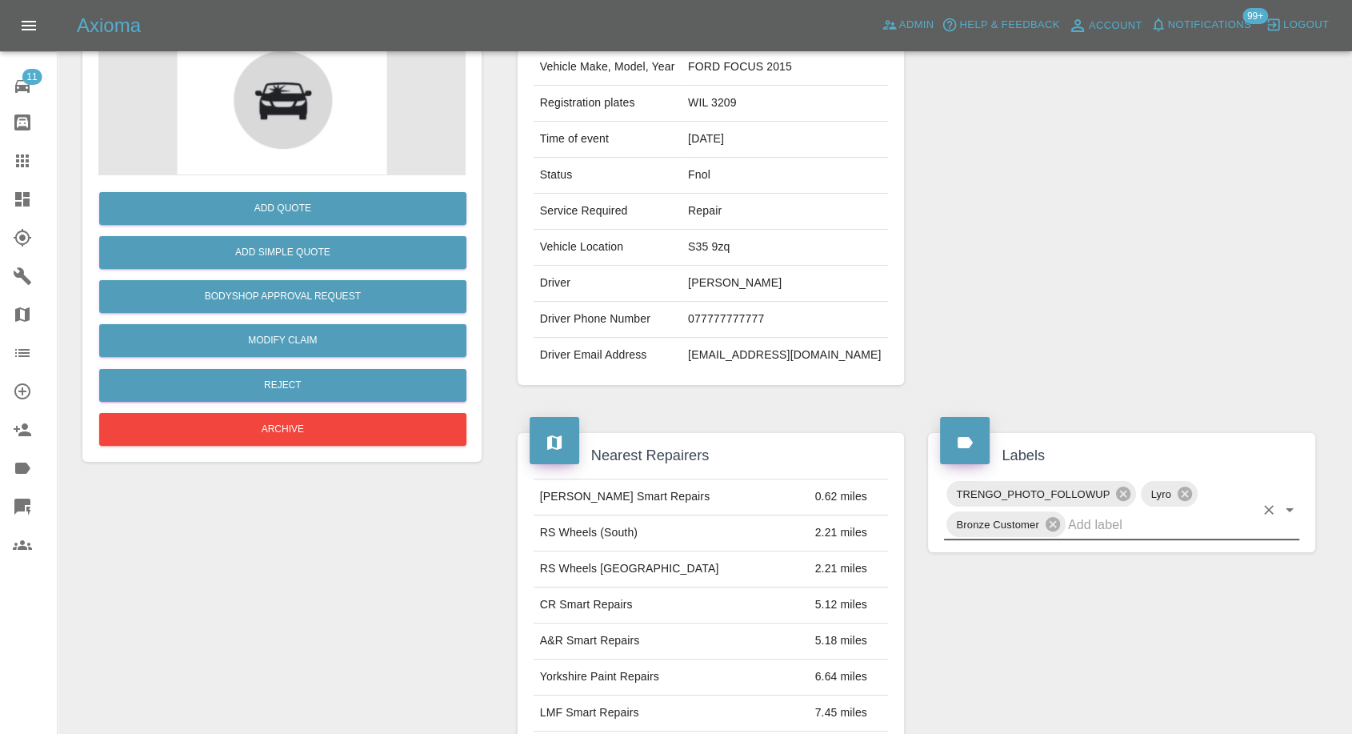
drag, startPoint x: 11, startPoint y: 156, endPoint x: 103, endPoint y: 157, distance: 92.0
click at [11, 156] on link "Claims" at bounding box center [28, 161] width 57 height 38
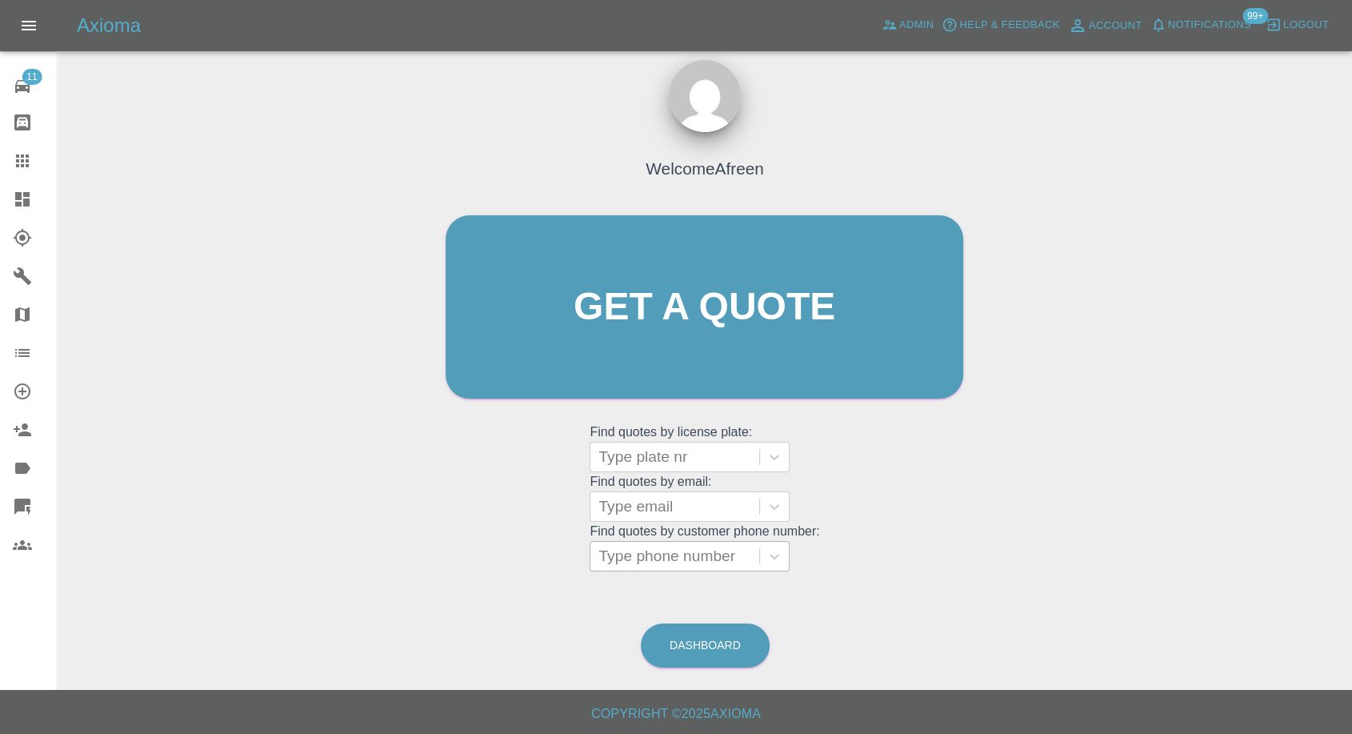
click at [648, 332] on div at bounding box center [674, 556] width 153 height 22
paste input "07419113781"
type input "07419113781"
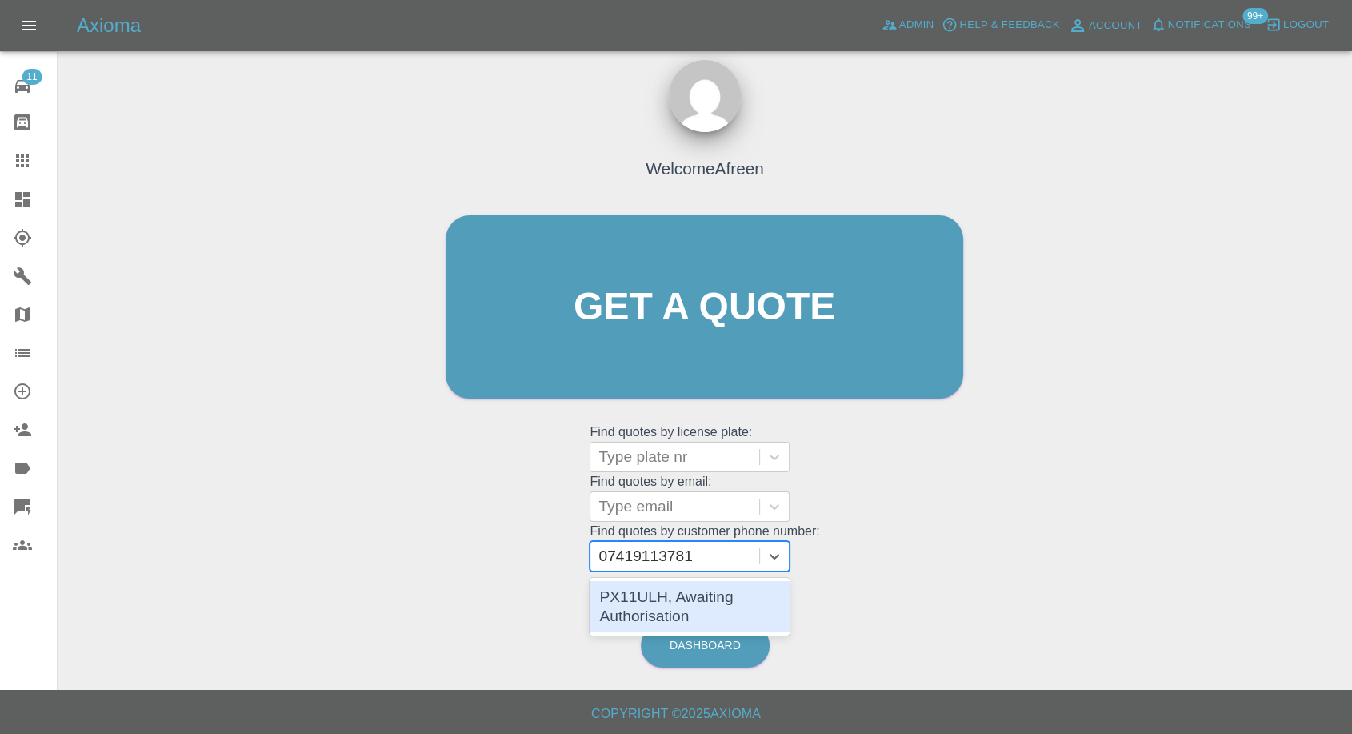
click at [663, 332] on div "PX11ULH, Awaiting Authorisation" at bounding box center [690, 606] width 200 height 51
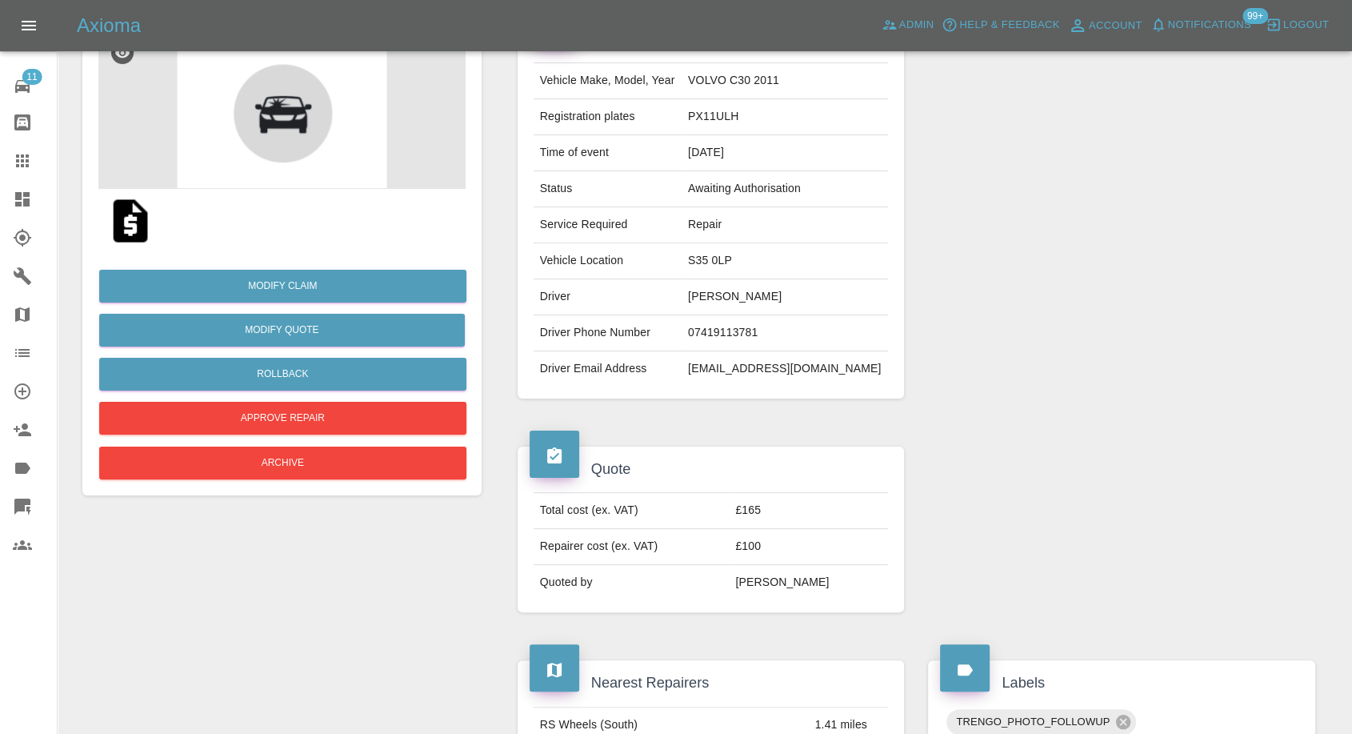
scroll to position [143, 0]
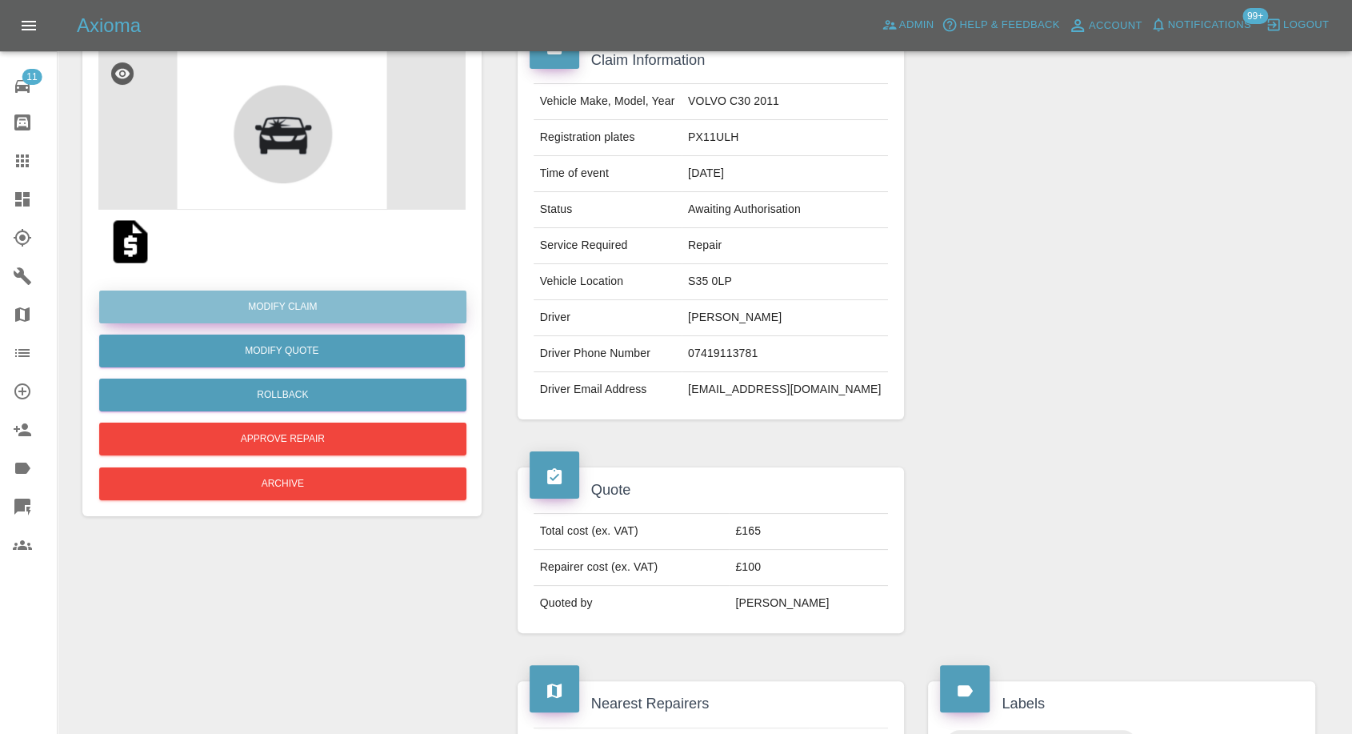
click at [304, 302] on link "Modify Claim" at bounding box center [282, 306] width 367 height 33
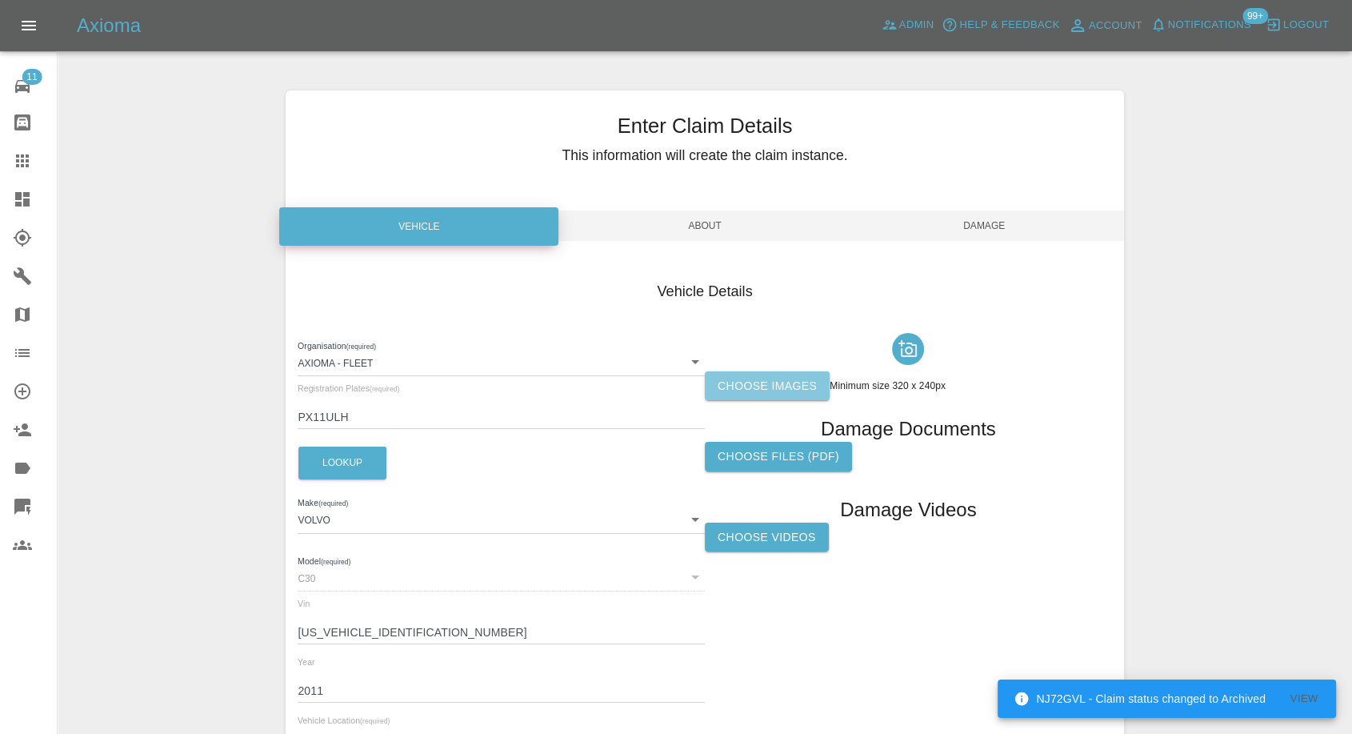
click at [753, 332] on label "Choose images" at bounding box center [767, 386] width 125 height 30
click at [0, 0] on input "Choose images" at bounding box center [0, 0] width 0 height 0
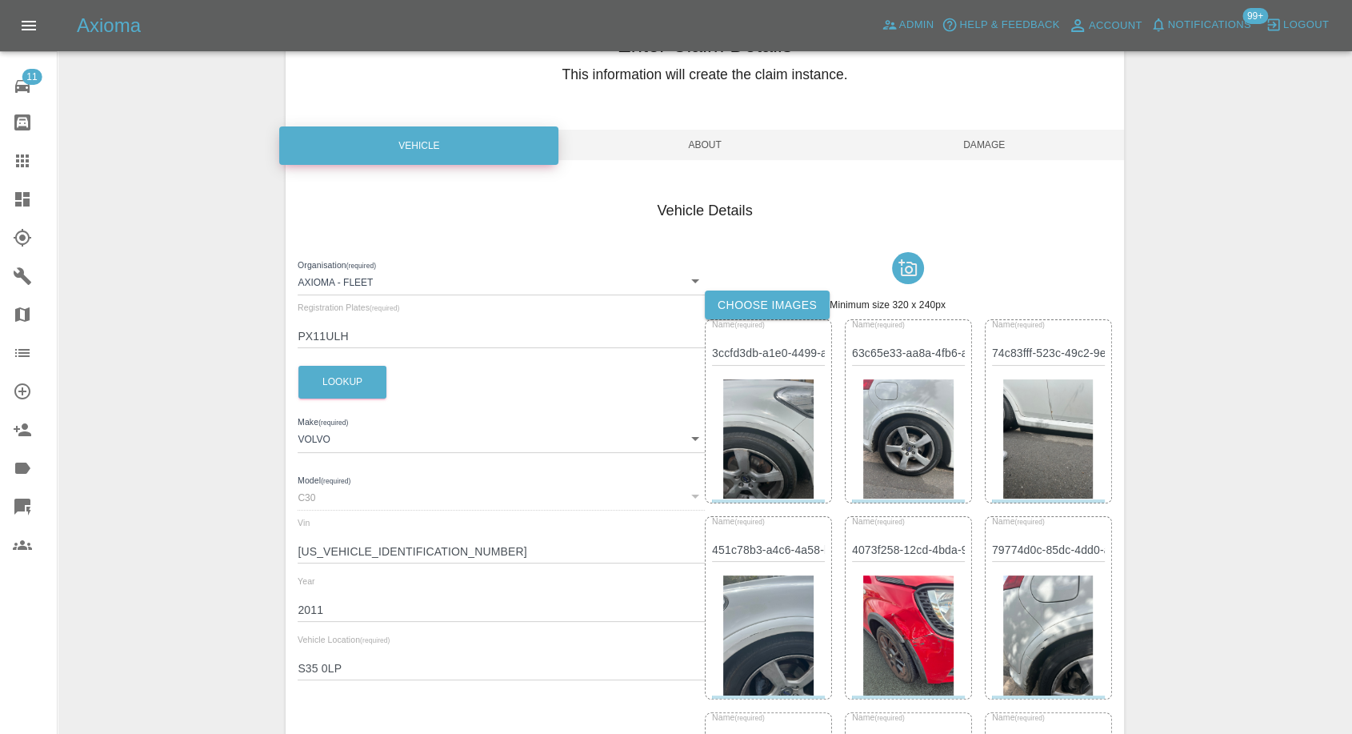
scroll to position [178, 0]
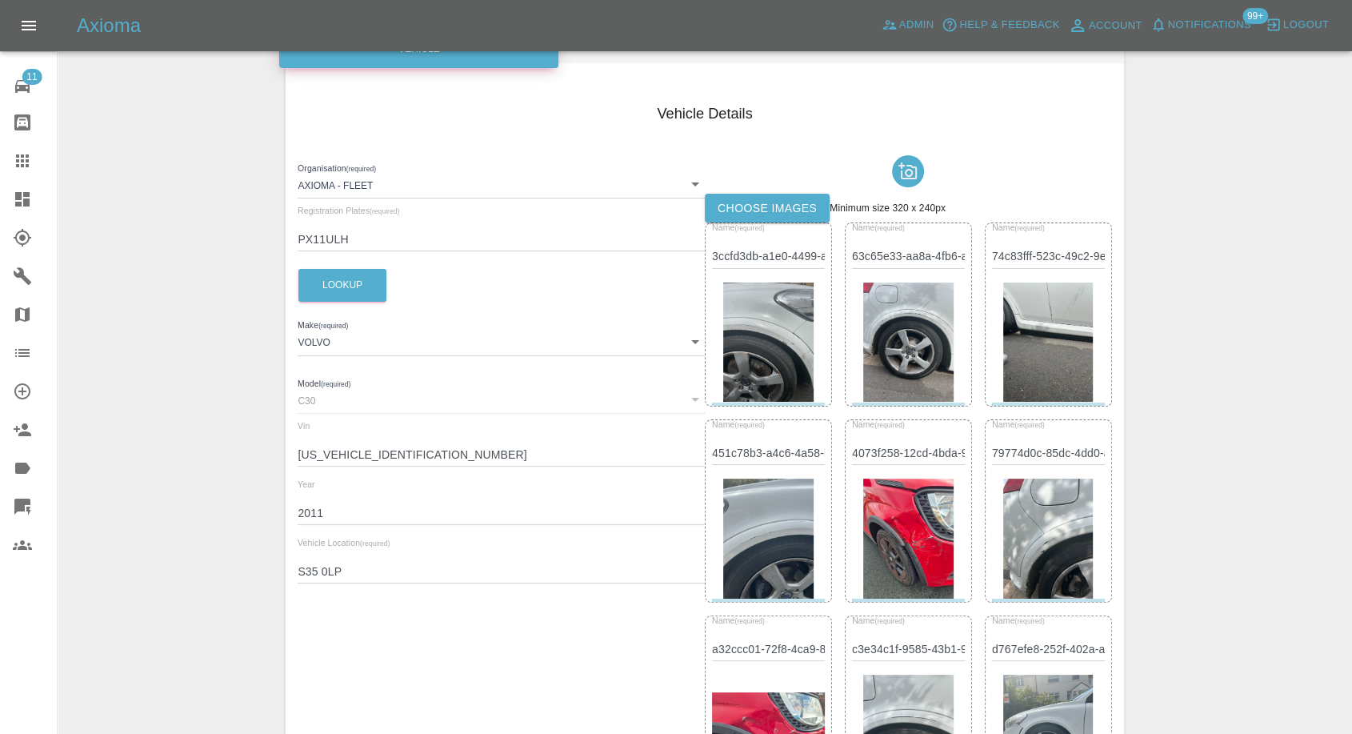
click at [914, 332] on img at bounding box center [908, 538] width 90 height 120
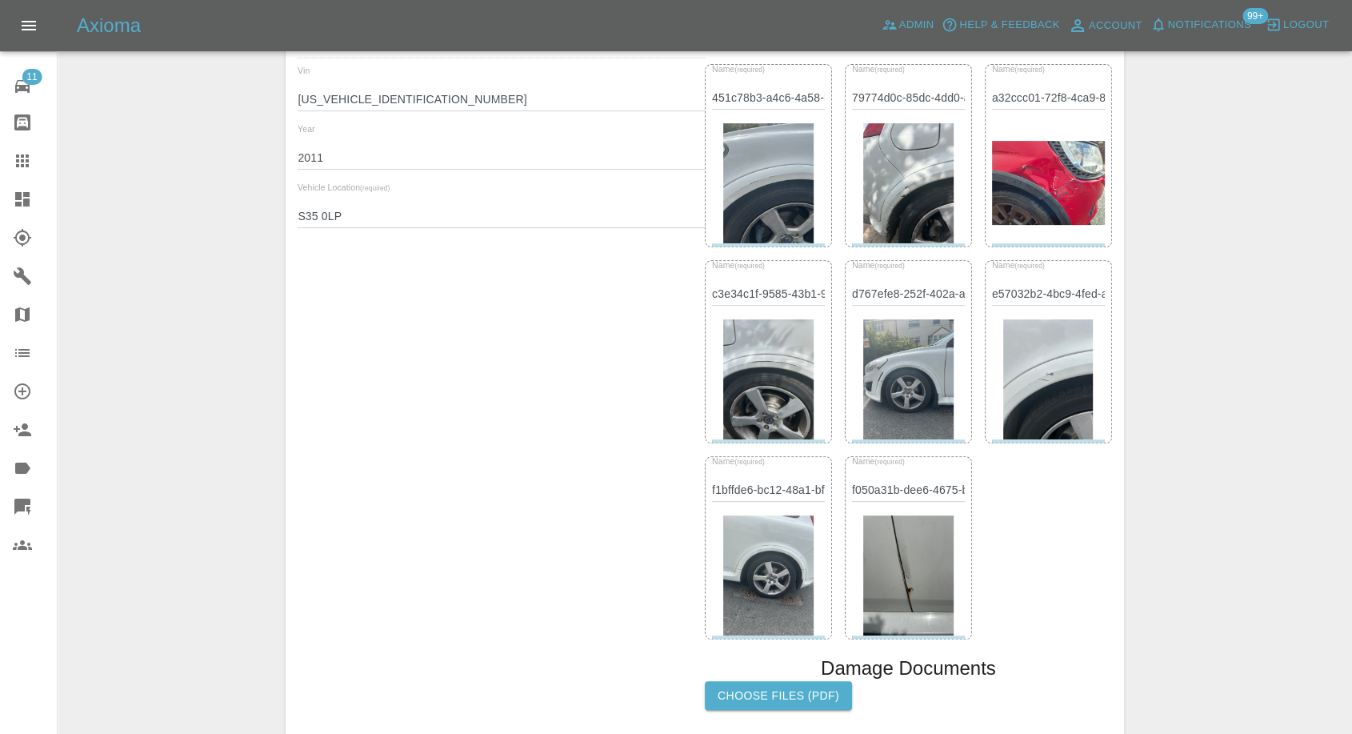
click at [1045, 205] on img at bounding box center [1048, 183] width 113 height 85
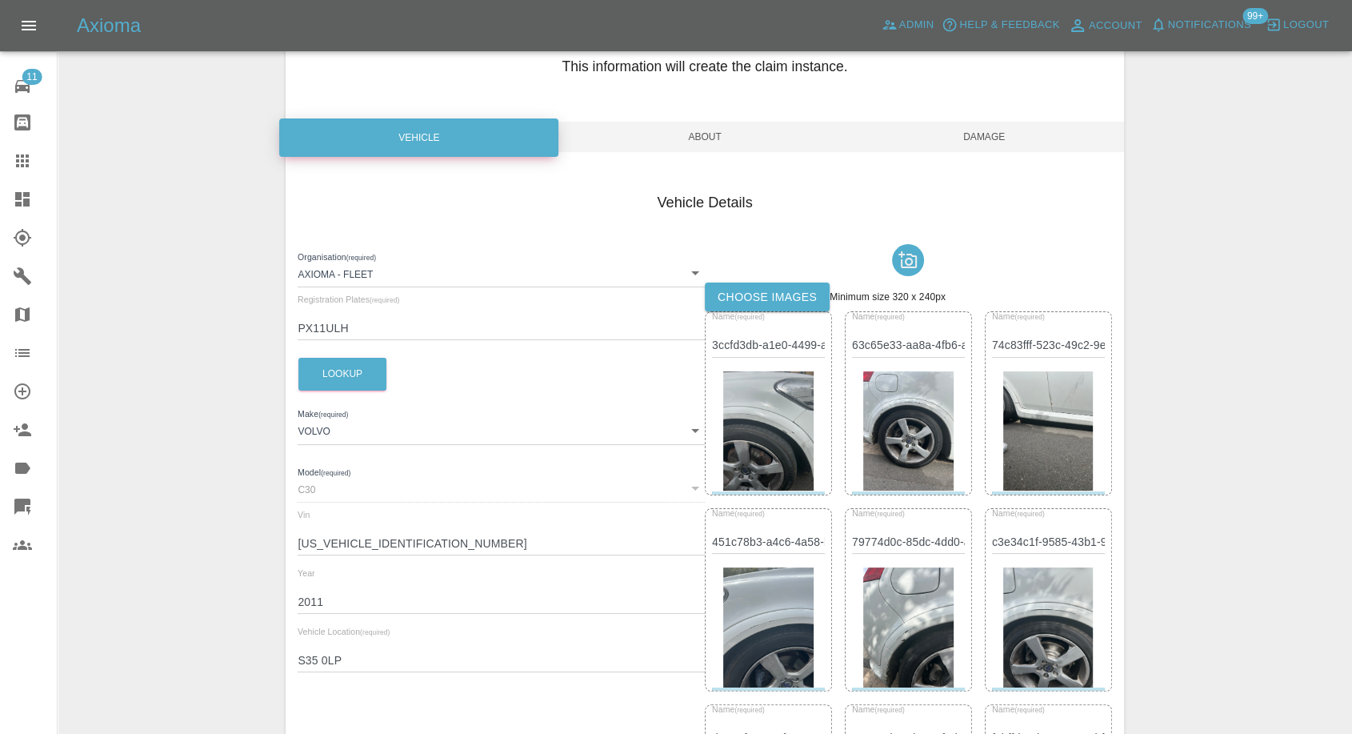
click at [1000, 134] on span "Damage" at bounding box center [984, 137] width 279 height 30
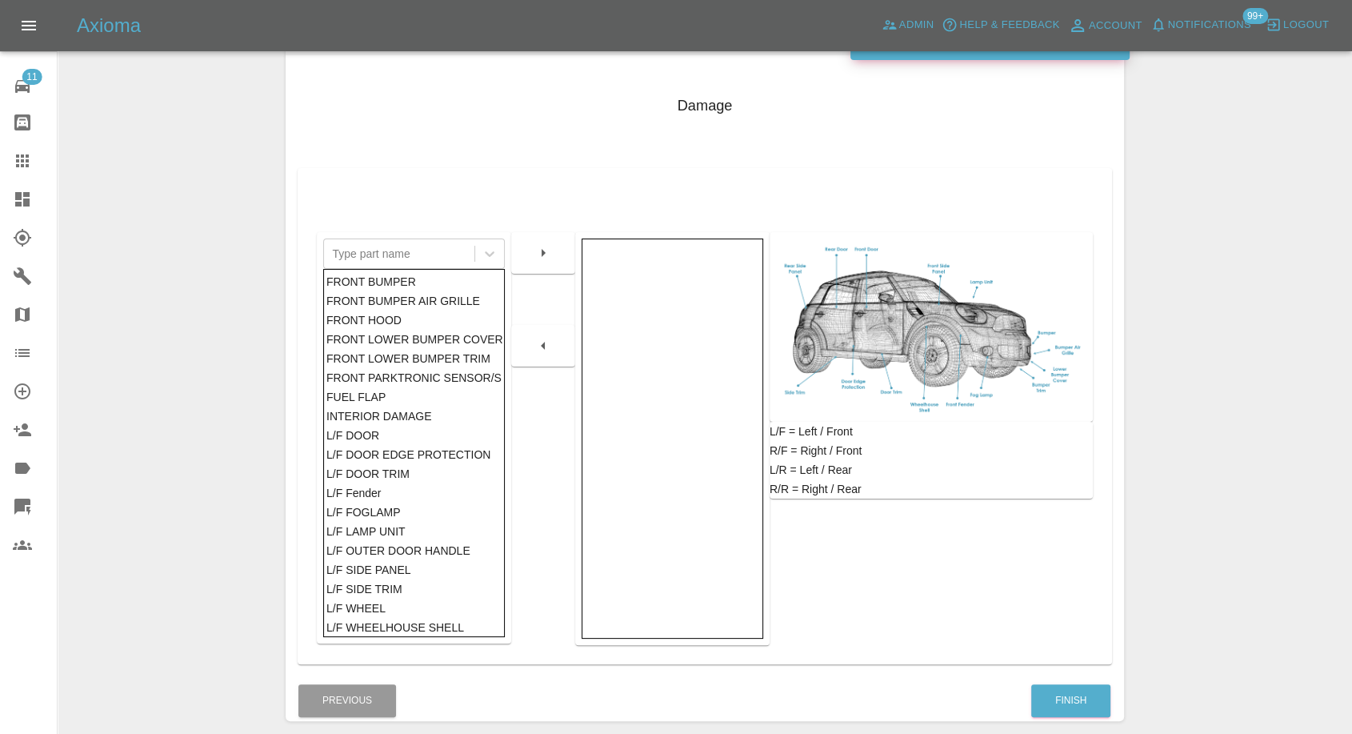
scroll to position [256, 0]
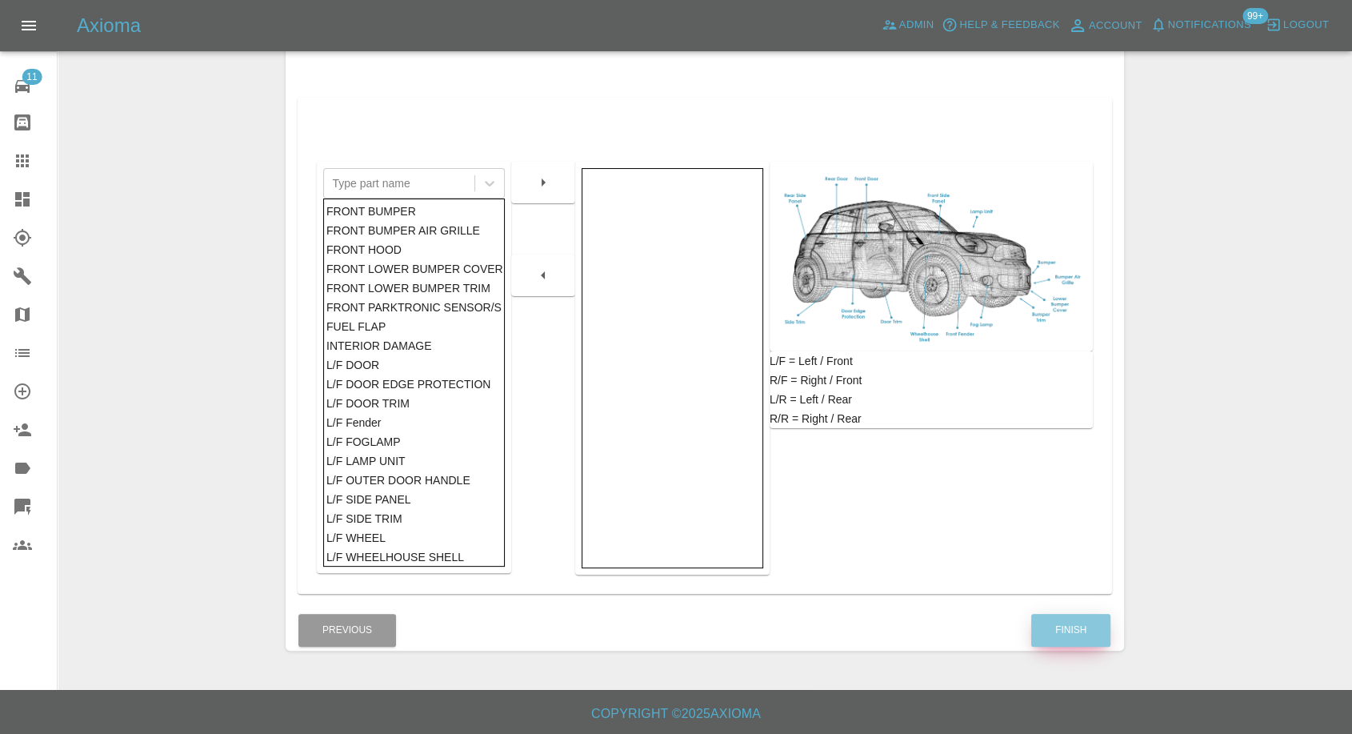
click at [1052, 332] on button "Finish" at bounding box center [1070, 630] width 79 height 33
